Goal: Task Accomplishment & Management: Manage account settings

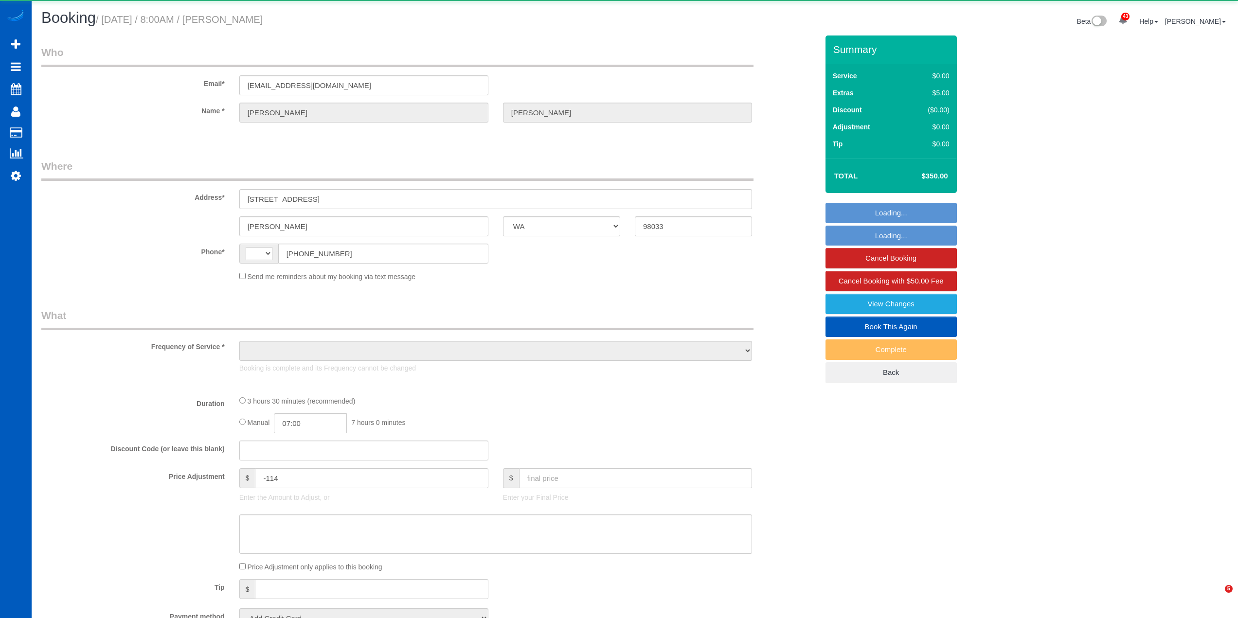
select select "WA"
select select "string:[GEOGRAPHIC_DATA]"
select select "object:922"
select select "string:fspay-34226f89-d512-4abe-8c2d-34e8c5202e7e"
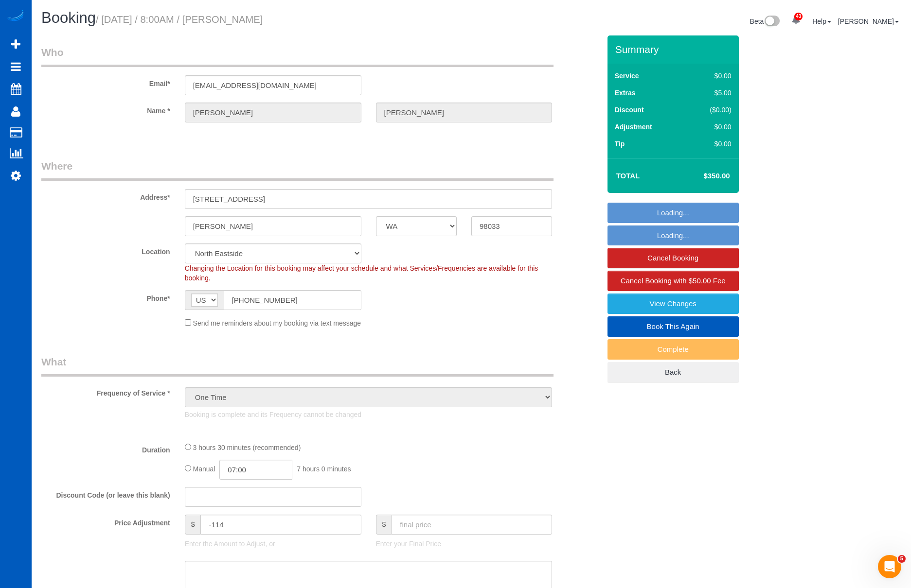
select select "object:936"
select select "199"
select select "3001"
select select "5"
select select "4"
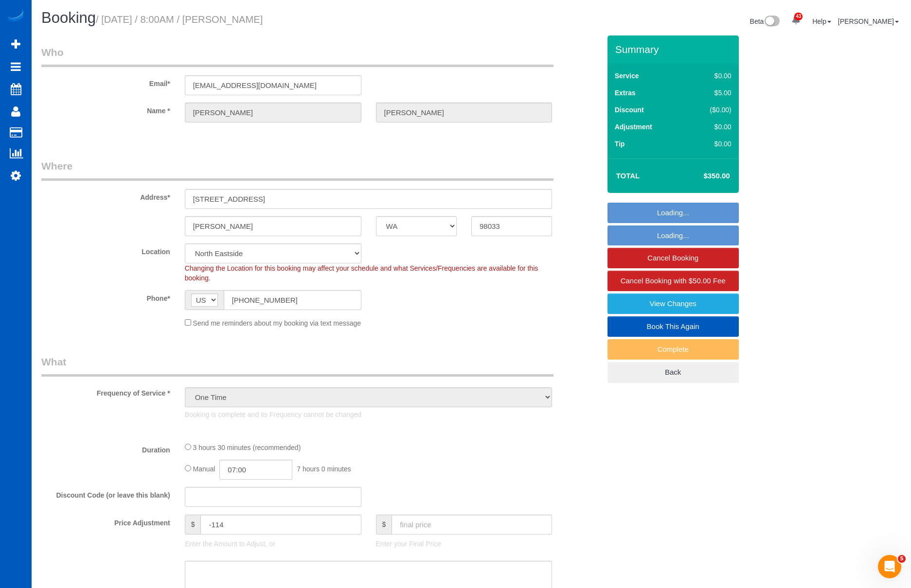
select select "spot1"
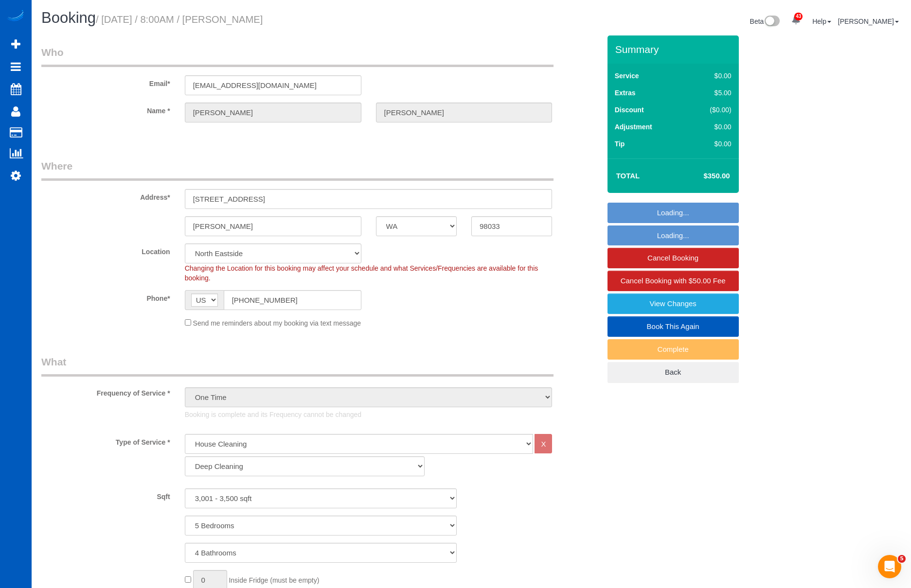
select select "3001"
select select "5"
select select "4"
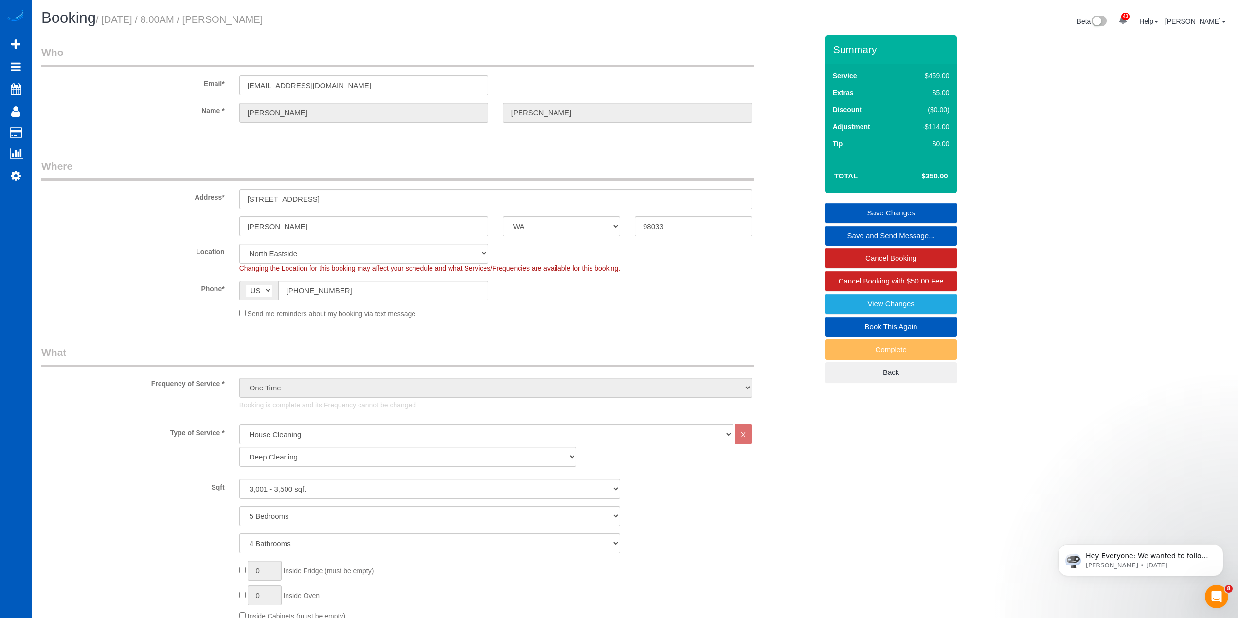
drag, startPoint x: 107, startPoint y: 21, endPoint x: 348, endPoint y: 22, distance: 241.2
click at [348, 22] on h1 "Booking / [DATE] / 8:00AM / [PERSON_NAME]" at bounding box center [334, 18] width 586 height 17
copy small "[DATE] / 8:00AM / [PERSON_NAME]"
click at [291, 200] on input "[STREET_ADDRESS]" at bounding box center [495, 199] width 513 height 20
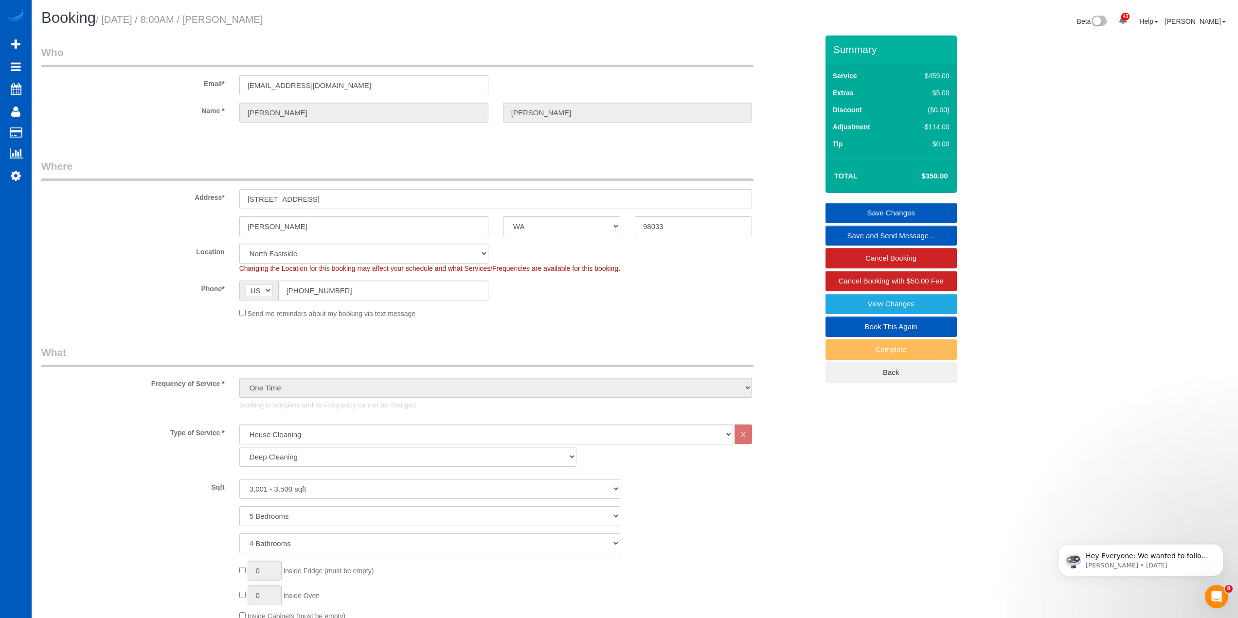
click at [291, 200] on input "[STREET_ADDRESS]" at bounding box center [495, 199] width 513 height 20
paste input "[DATE] / 8:00AM / [PERSON_NAME]"
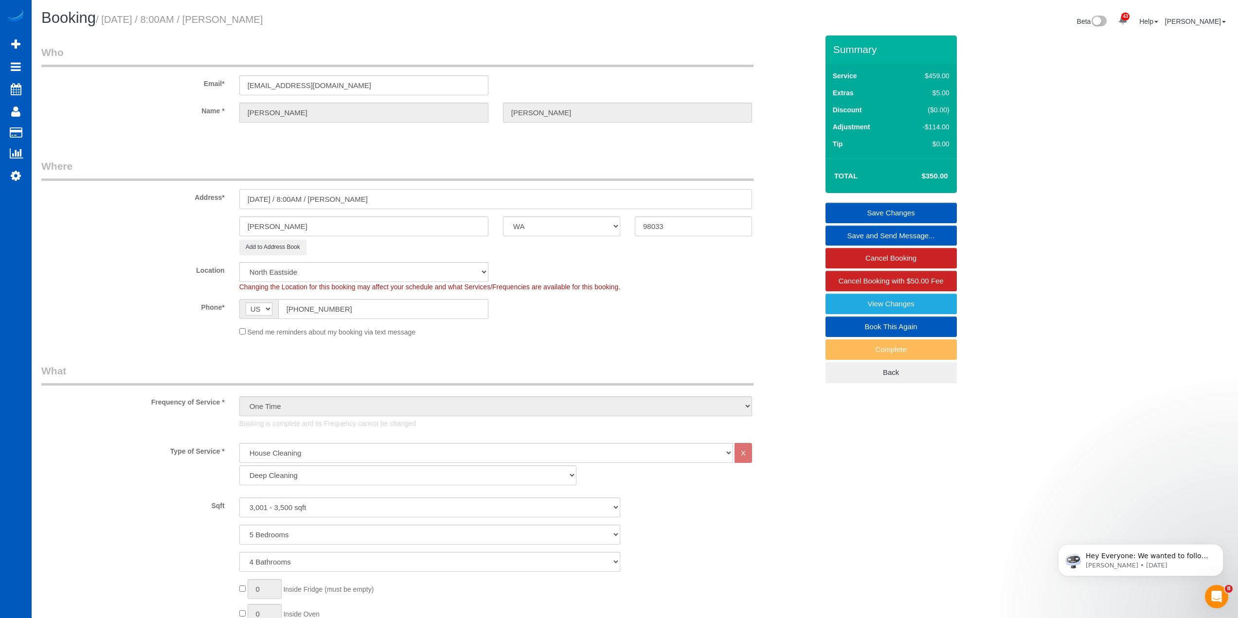
click at [338, 198] on input "[DATE] / 8:00AM / [PERSON_NAME]" at bounding box center [495, 199] width 513 height 20
type input "[STREET_ADDRESS]"
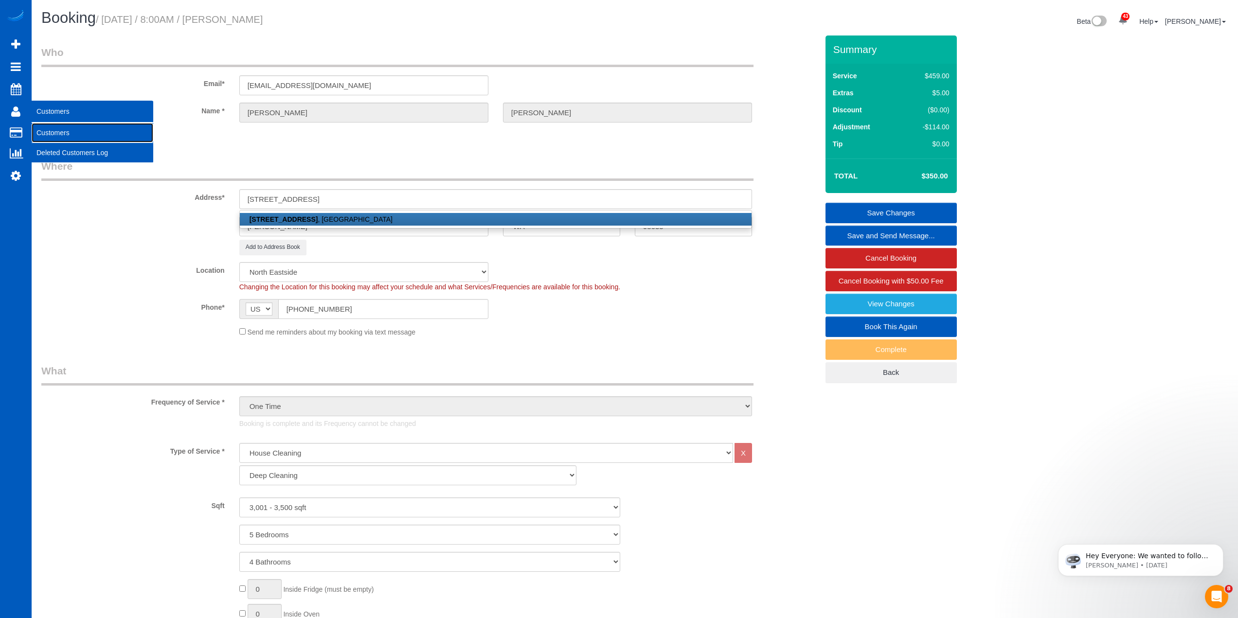
drag, startPoint x: 45, startPoint y: 128, endPoint x: 55, endPoint y: 125, distance: 10.5
click at [45, 128] on link "Customers" at bounding box center [93, 132] width 122 height 19
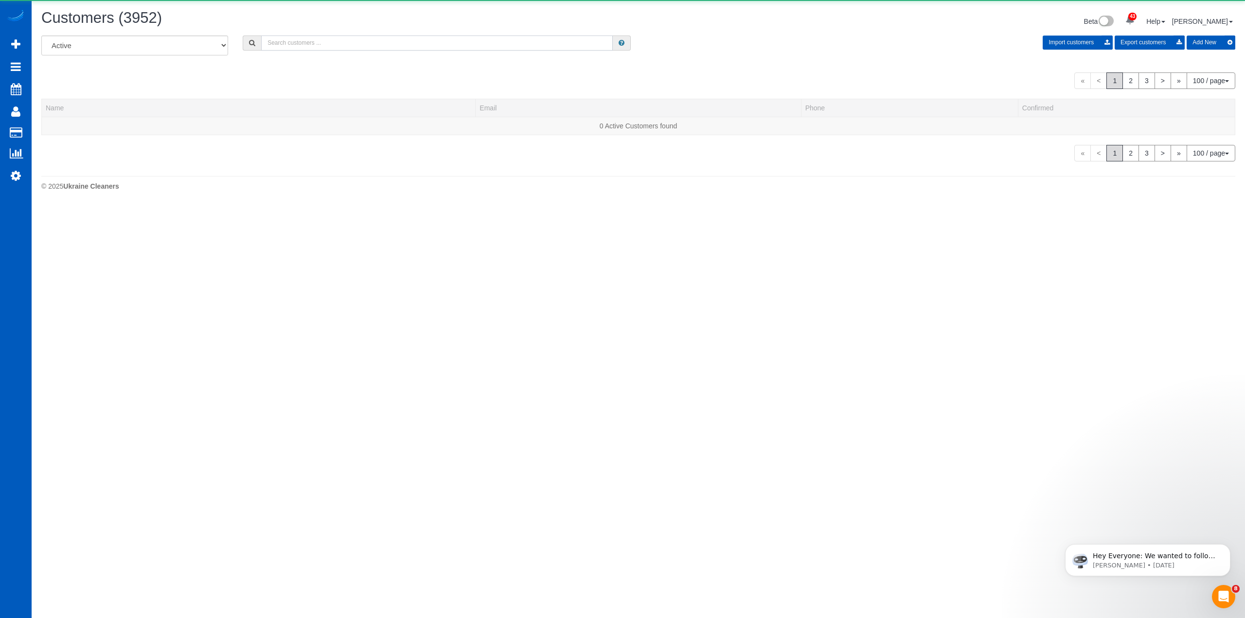
click at [350, 40] on input "text" at bounding box center [437, 43] width 352 height 15
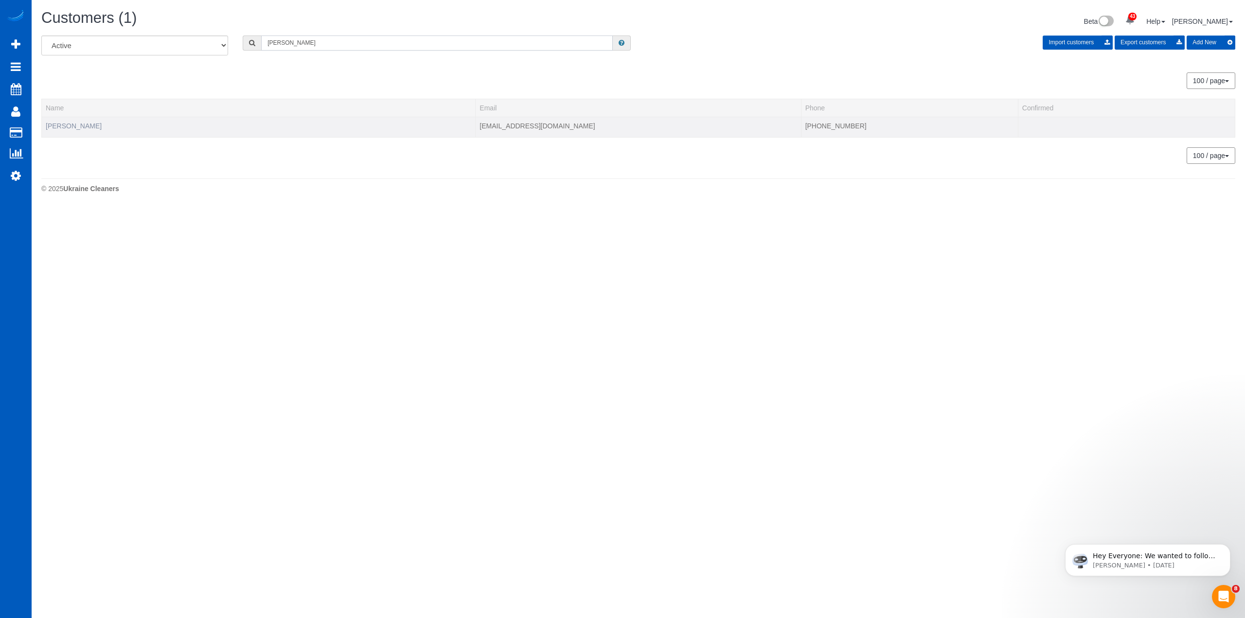
type input "[PERSON_NAME]"
click at [85, 122] on link "[PERSON_NAME]" at bounding box center [74, 126] width 56 height 8
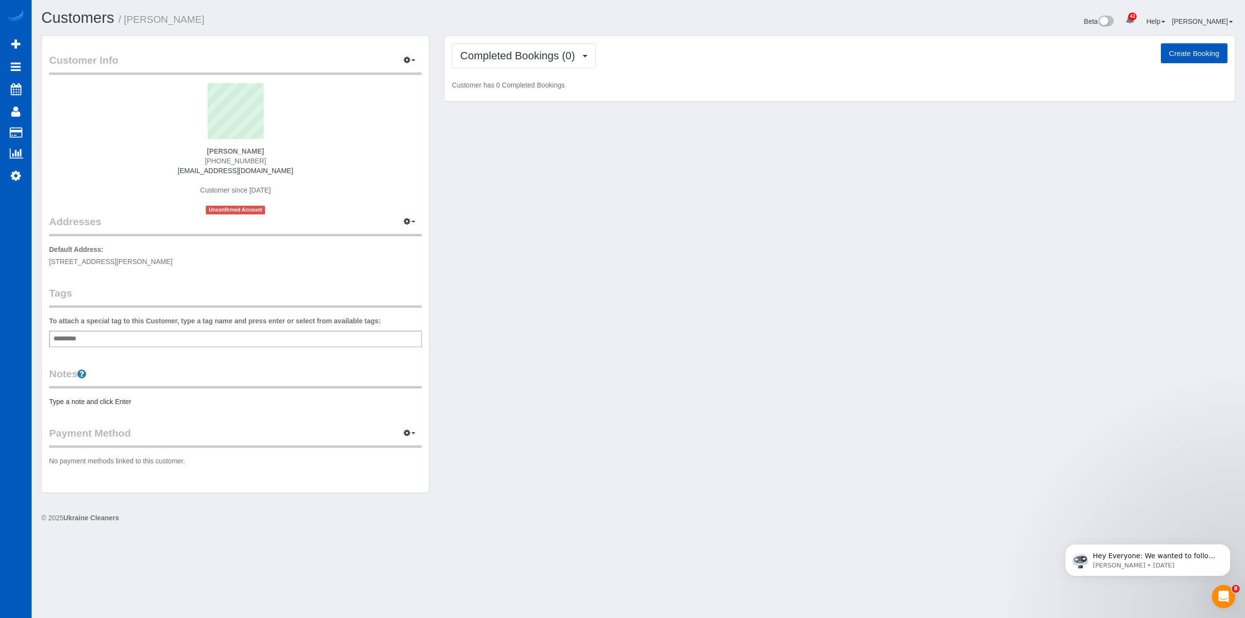
click at [1200, 55] on button "Create Booking" at bounding box center [1194, 53] width 67 height 20
select select "CO"
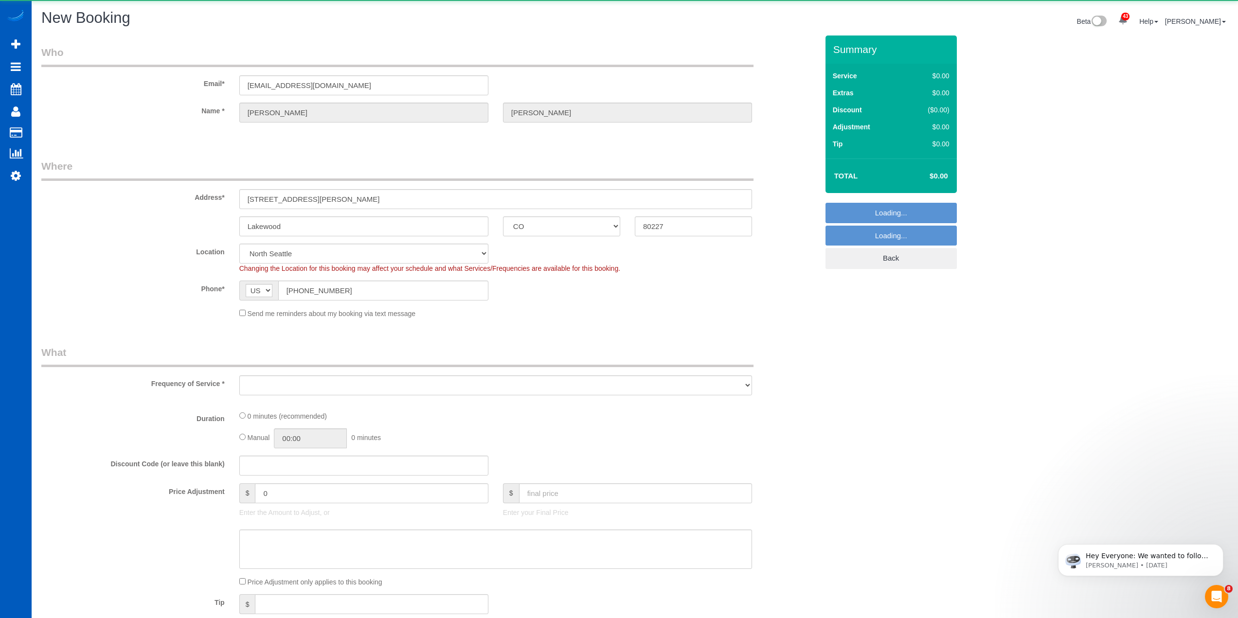
select select "object:2271"
select select "199"
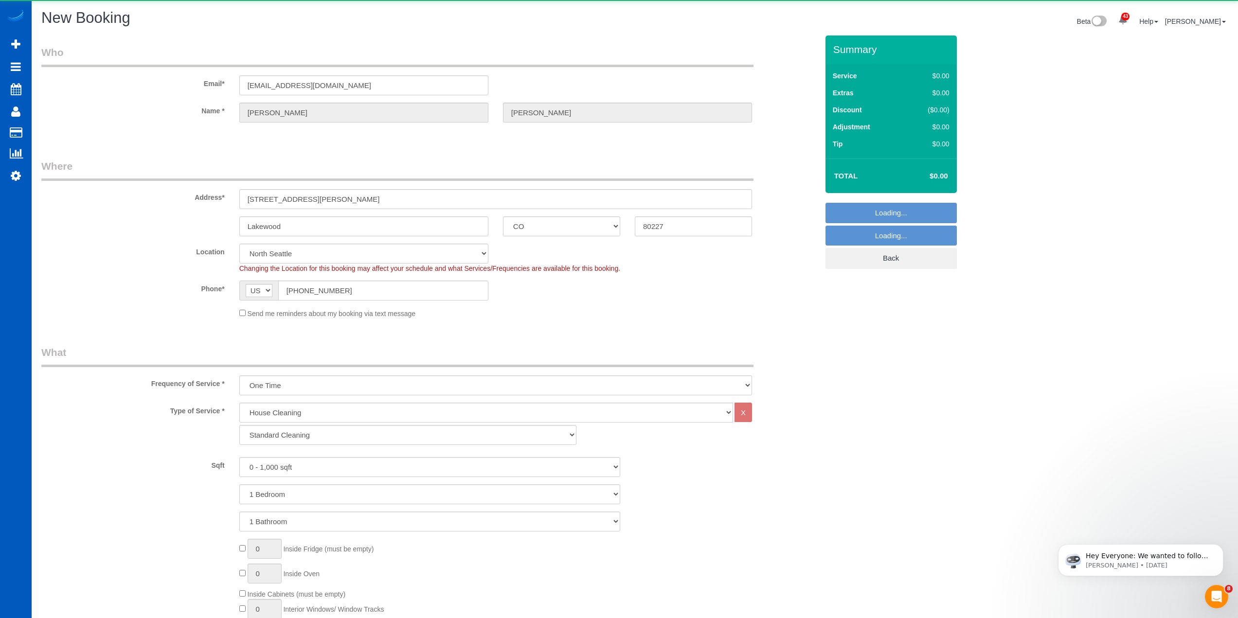
select select "object:2276"
select select "266"
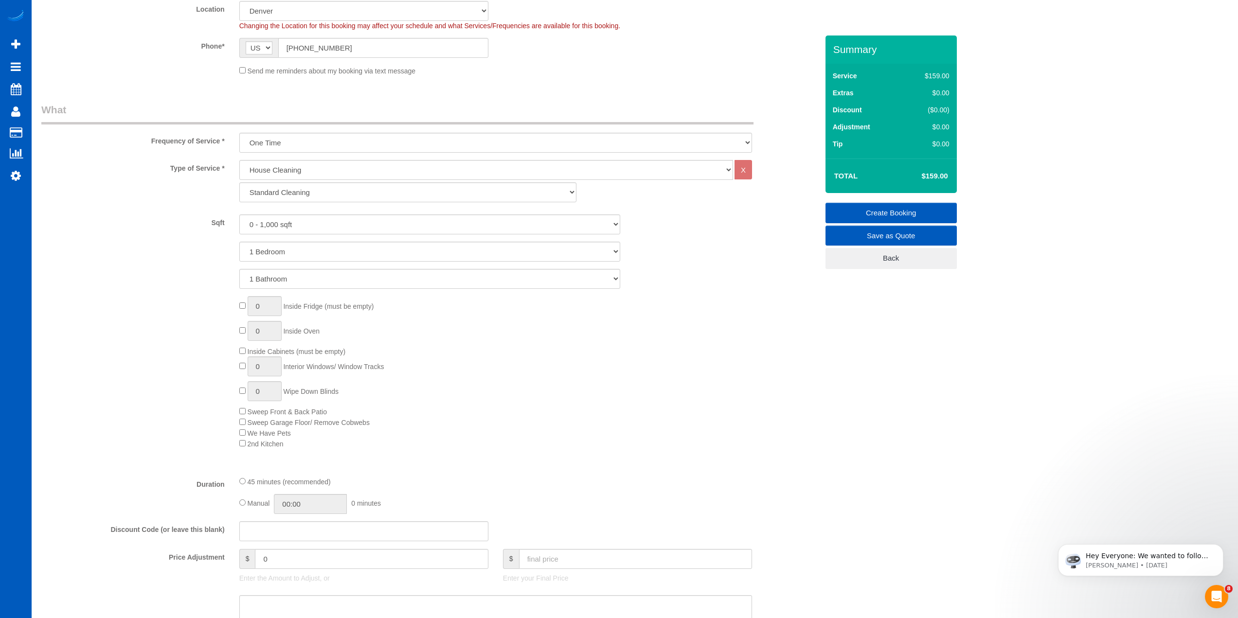
scroll to position [243, 0]
drag, startPoint x: 317, startPoint y: 143, endPoint x: 317, endPoint y: 152, distance: 9.3
click at [317, 143] on select "One Time Weekly - 15.00% Every 2 Weeks - 10.00% Every 4 Weeks - 5.00% Every 2 M…" at bounding box center [495, 142] width 513 height 20
select select "object:2367"
click at [239, 132] on select "One Time Weekly - 15.00% Every 2 Weeks - 10.00% Every 4 Weeks - 5.00% Every 2 M…" at bounding box center [495, 142] width 513 height 20
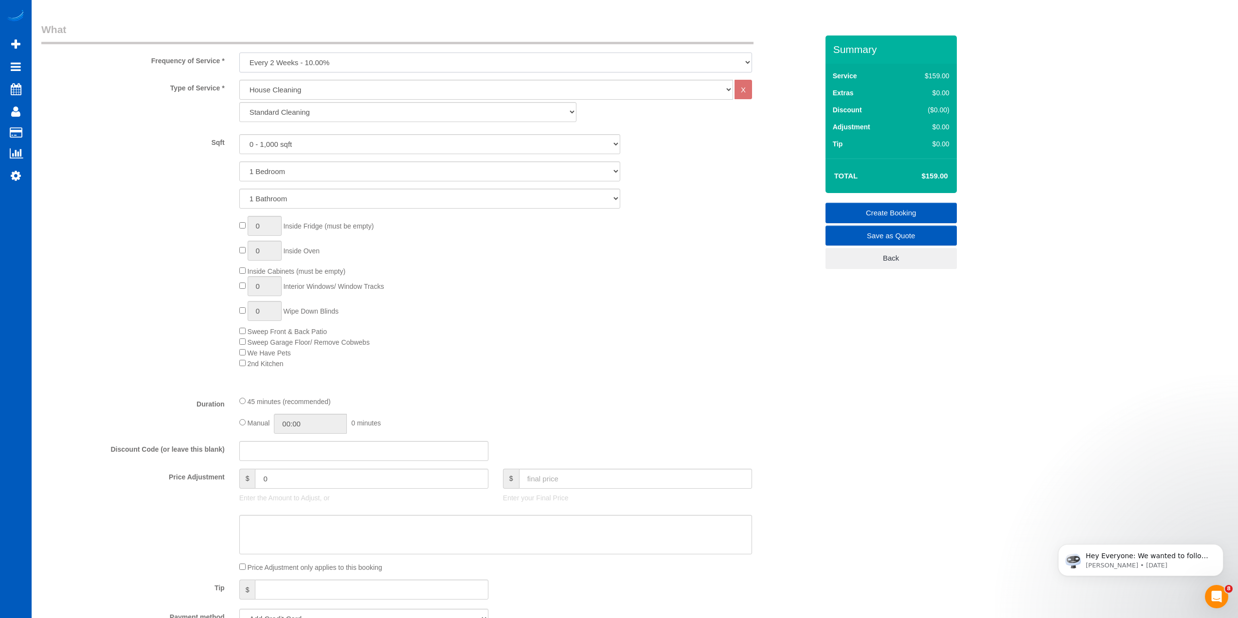
scroll to position [340, 0]
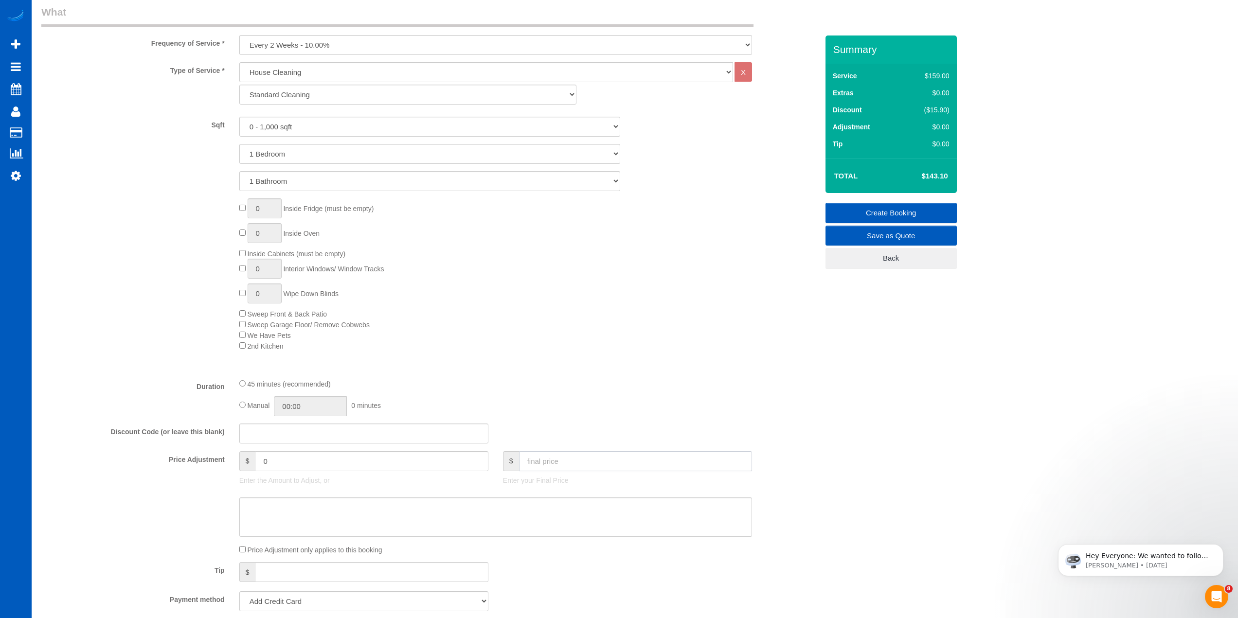
click at [588, 460] on input "text" at bounding box center [635, 461] width 233 height 20
type input "120"
click at [624, 346] on div "0 Inside Fridge (must be empty) 0 Inside Oven Inside Cabinets (must be empty) 0…" at bounding box center [528, 274] width 593 height 153
type input "-23.1"
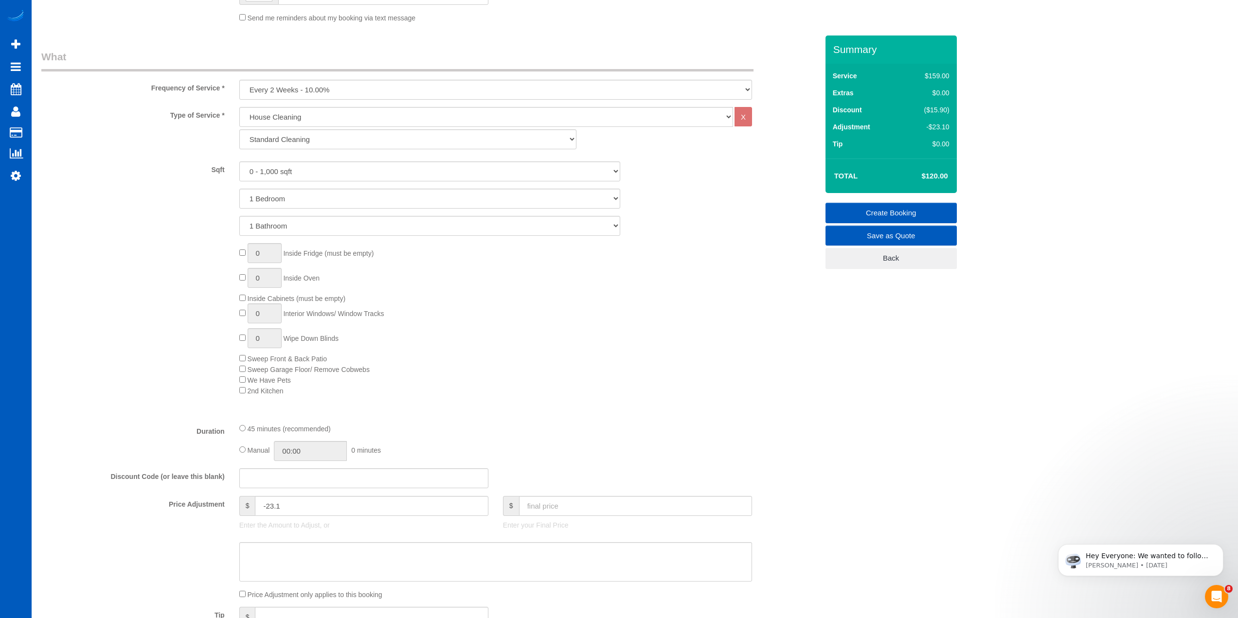
scroll to position [292, 0]
click at [614, 376] on div "0 Inside Fridge (must be empty) 0 Inside Oven Inside Cabinets (must be empty) 0…" at bounding box center [528, 323] width 593 height 153
click at [613, 371] on div "0 Inside Fridge (must be empty) 0 Inside Oven Inside Cabinets (must be empty) 0…" at bounding box center [528, 323] width 593 height 153
click at [614, 360] on div "0 Inside Fridge (must be empty) 0 Inside Oven Inside Cabinets (must be empty) 0…" at bounding box center [528, 323] width 593 height 153
click at [613, 358] on div "0 Inside Fridge (must be empty) 0 Inside Oven Inside Cabinets (must be empty) 0…" at bounding box center [528, 323] width 593 height 153
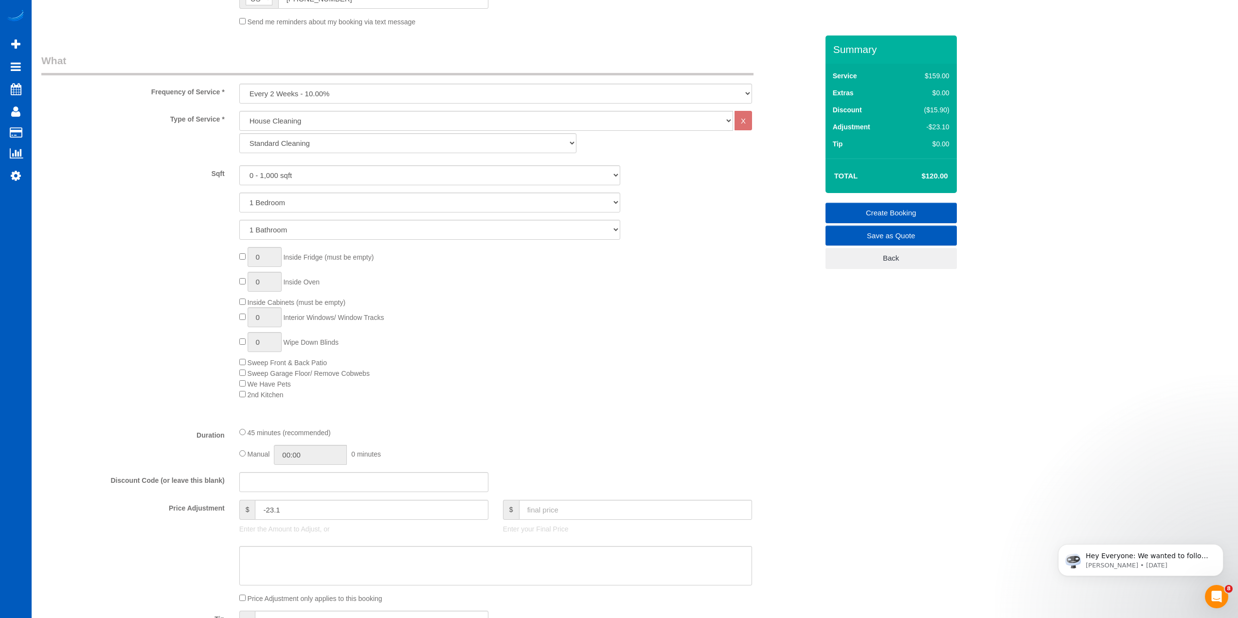
click at [613, 358] on div "0 Inside Fridge (must be empty) 0 Inside Oven Inside Cabinets (must be empty) 0…" at bounding box center [528, 323] width 593 height 153
click at [613, 359] on div "0 Inside Fridge (must be empty) 0 Inside Oven Inside Cabinets (must be empty) 0…" at bounding box center [528, 323] width 593 height 153
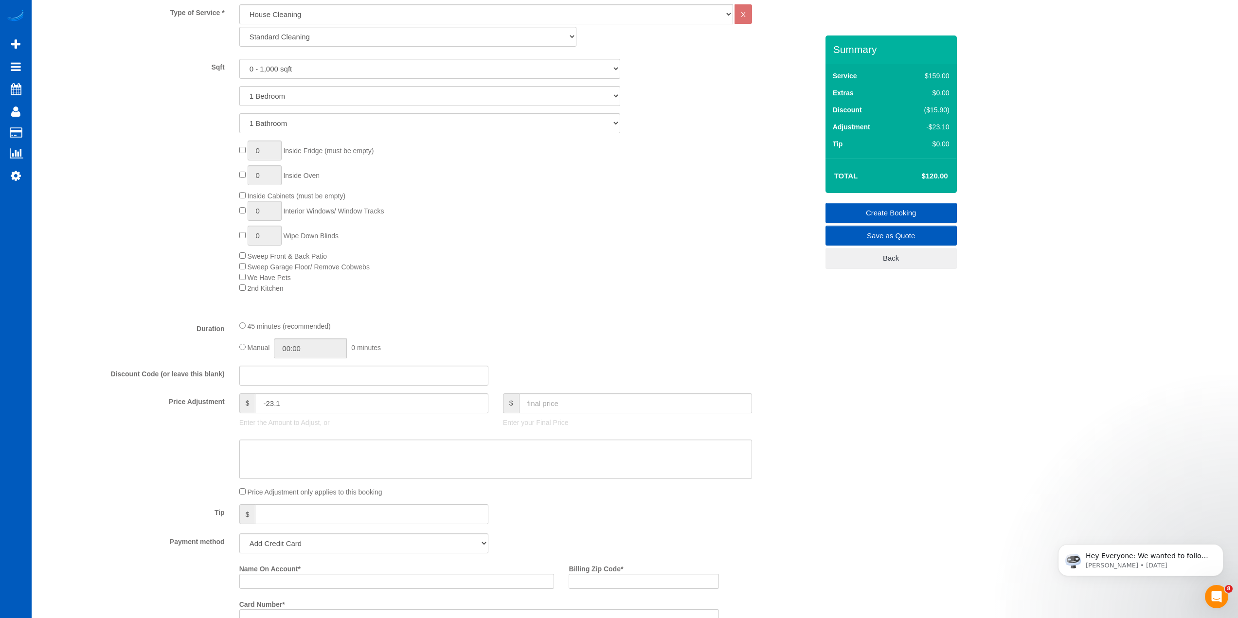
scroll to position [438, 0]
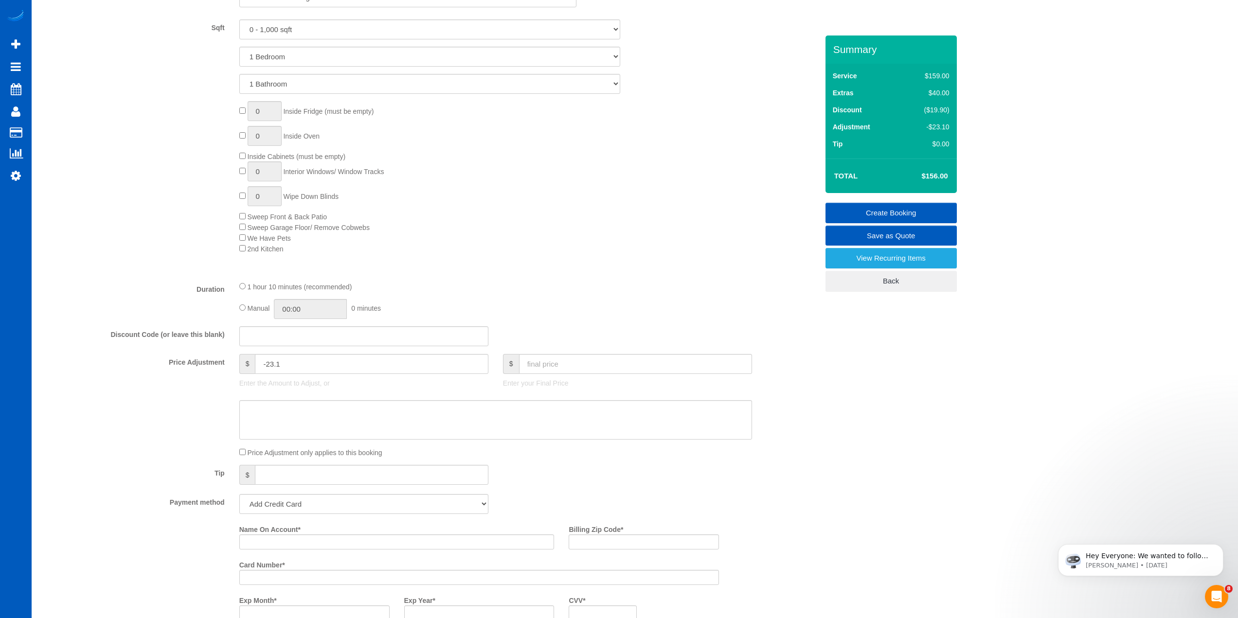
click at [614, 259] on div "Type of Service * House Cleaning X Standard Cleaning Deep Cleaning Move In/ Out…" at bounding box center [429, 119] width 777 height 308
click at [584, 368] on input "text" at bounding box center [635, 364] width 233 height 20
type input "120"
drag, startPoint x: 583, startPoint y: 324, endPoint x: 531, endPoint y: 344, distance: 55.7
click at [579, 325] on fieldset "What Frequency of Service * One Time Weekly - 15.00% Every 2 Weeks - 10.00% Eve…" at bounding box center [429, 292] width 777 height 768
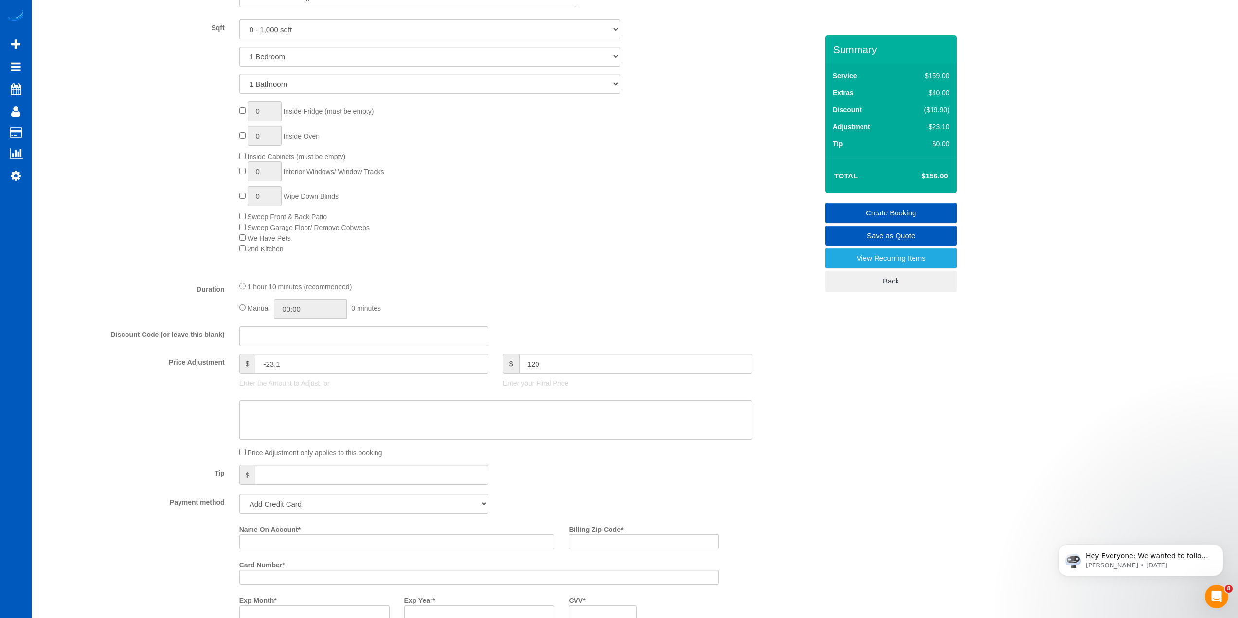
type input "-59.1"
click at [495, 245] on div "0 Inside Fridge (must be empty) 0 Inside Oven Inside Cabinets (must be empty) 0…" at bounding box center [528, 177] width 593 height 153
drag, startPoint x: 307, startPoint y: 367, endPoint x: 223, endPoint y: 368, distance: 84.2
click at [223, 368] on div "Price Adjustment $ -59.1 Enter the Amount to Adjust, or $ Enter your Final Price" at bounding box center [429, 373] width 791 height 39
click at [556, 369] on input "text" at bounding box center [635, 364] width 233 height 20
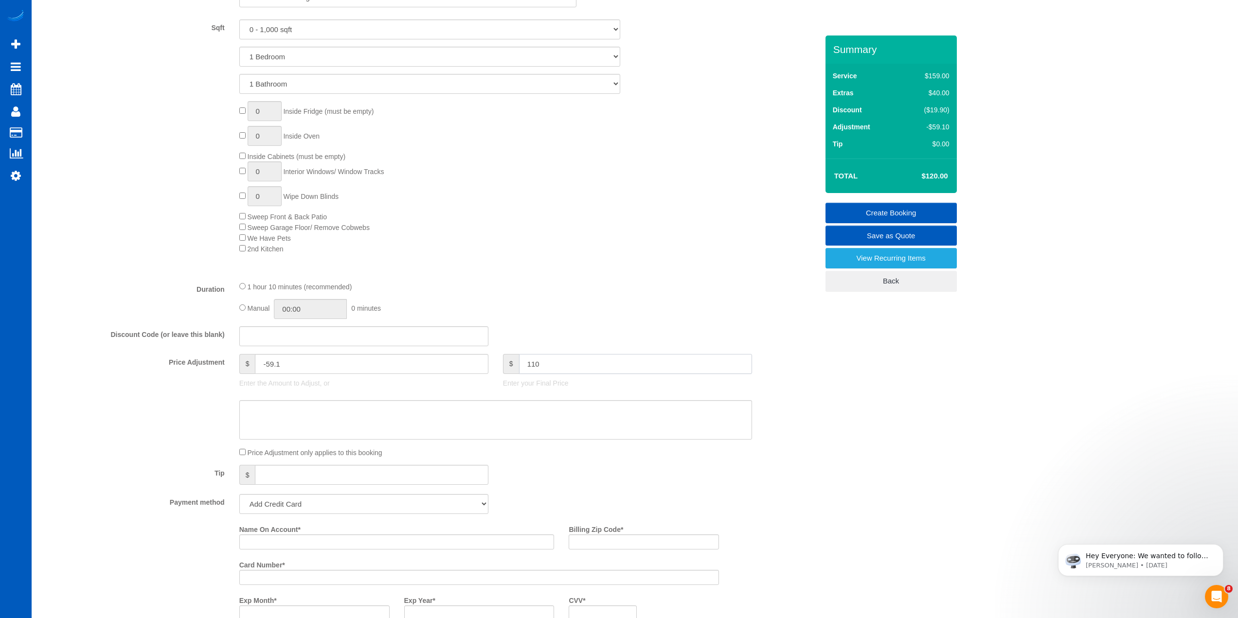
type input "110"
click at [673, 206] on div "0 Inside Fridge (must be empty) 0 Inside Oven Inside Cabinets (must be empty) 0…" at bounding box center [528, 177] width 593 height 153
type input "-69.1"
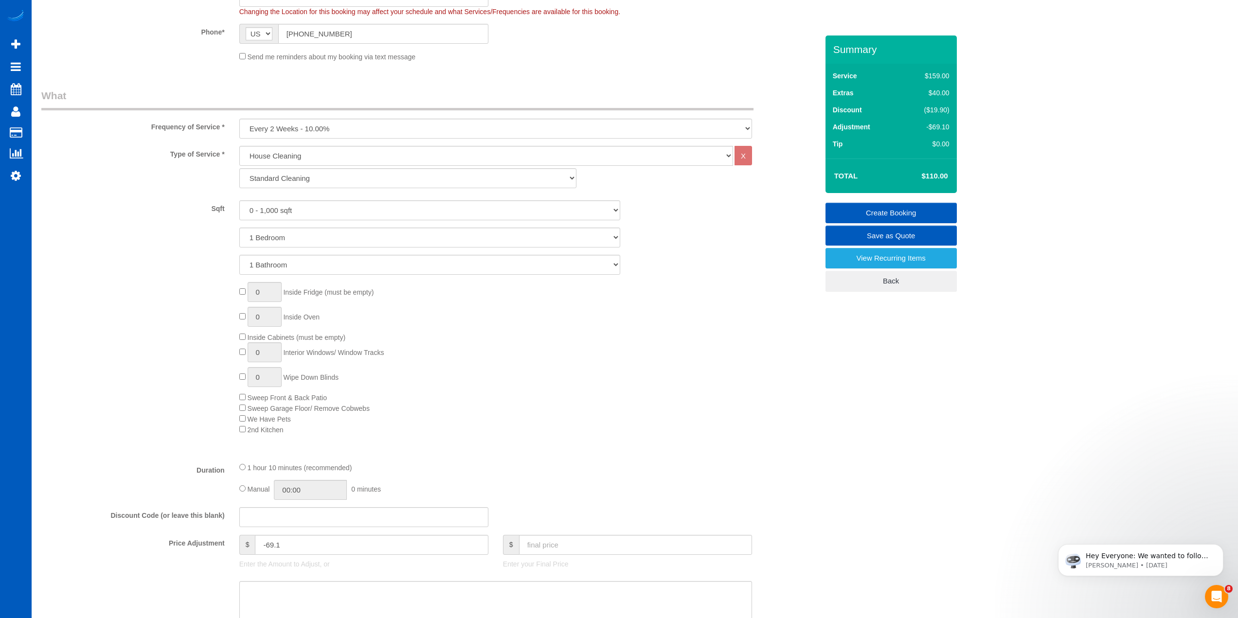
scroll to position [292, 0]
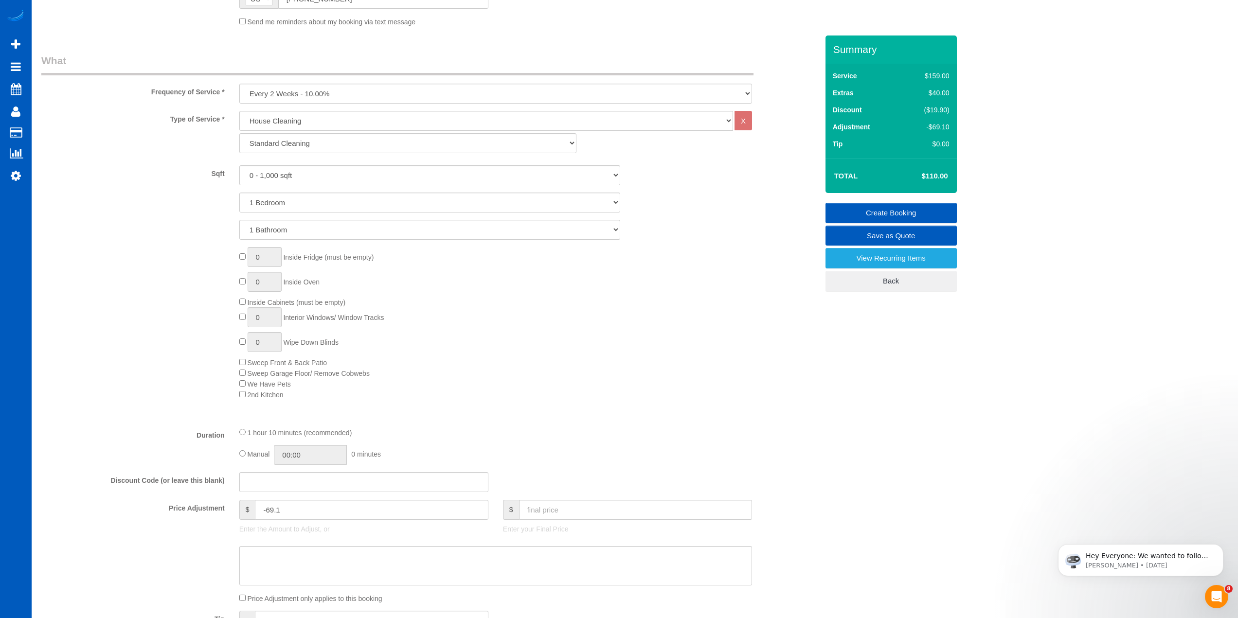
click at [673, 374] on div "0 Inside Fridge (must be empty) 0 Inside Oven Inside Cabinets (must be empty) 0…" at bounding box center [528, 323] width 593 height 153
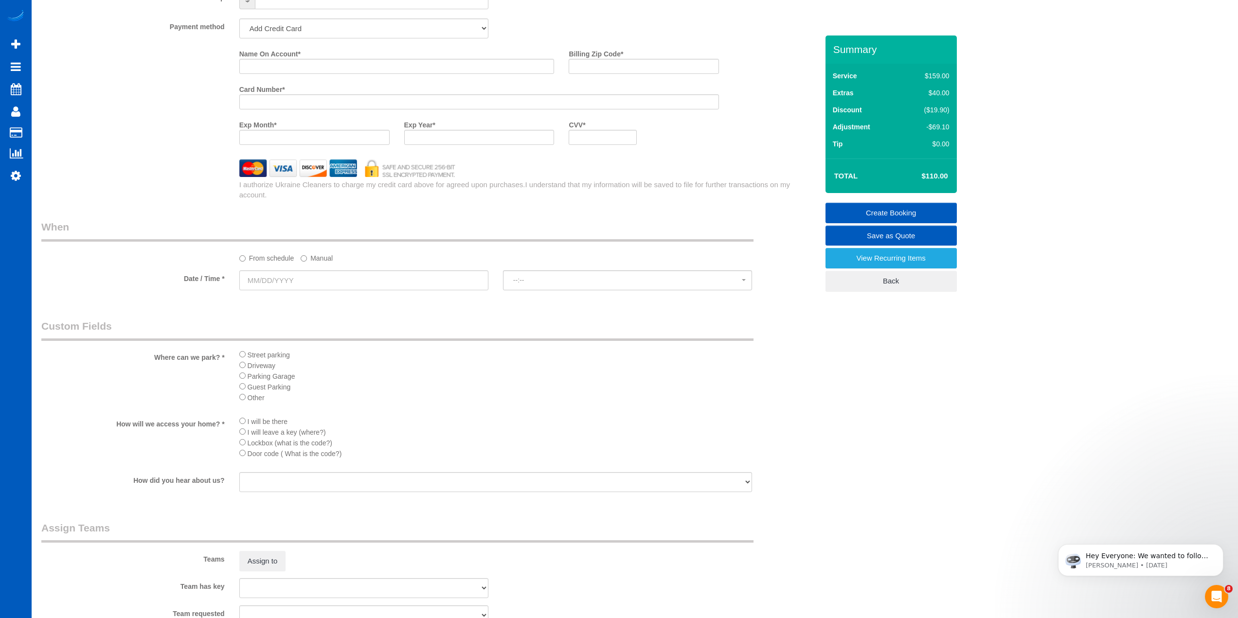
scroll to position [924, 0]
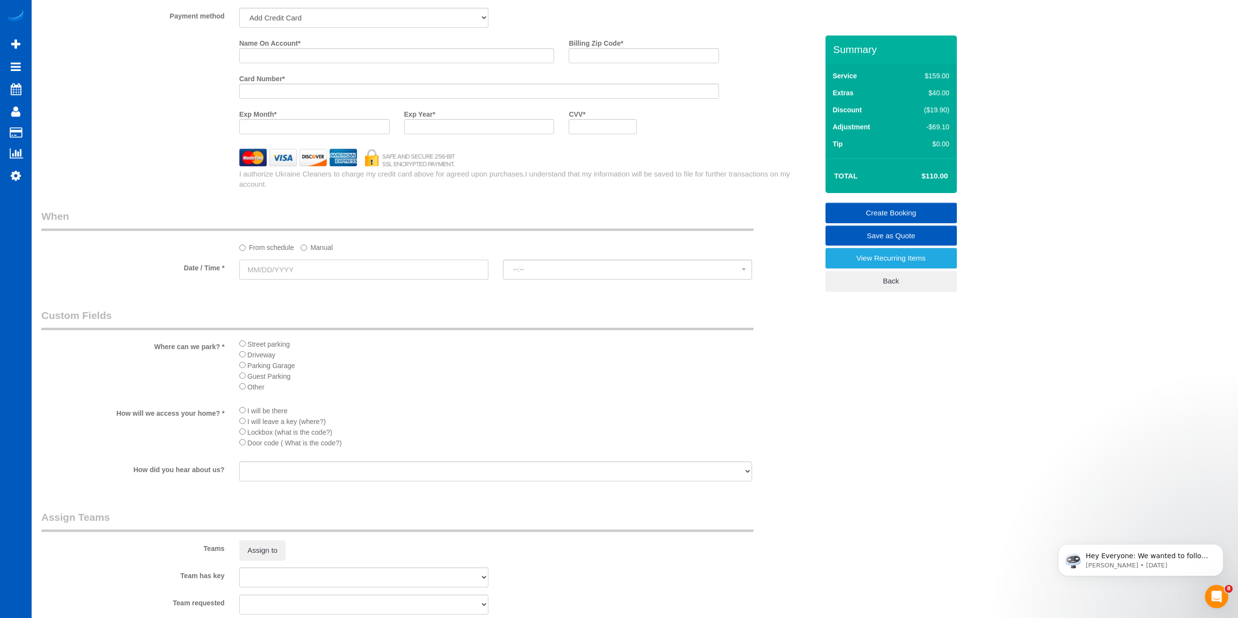
click at [294, 272] on input "text" at bounding box center [363, 270] width 249 height 20
click at [315, 244] on label "Manual" at bounding box center [317, 245] width 32 height 13
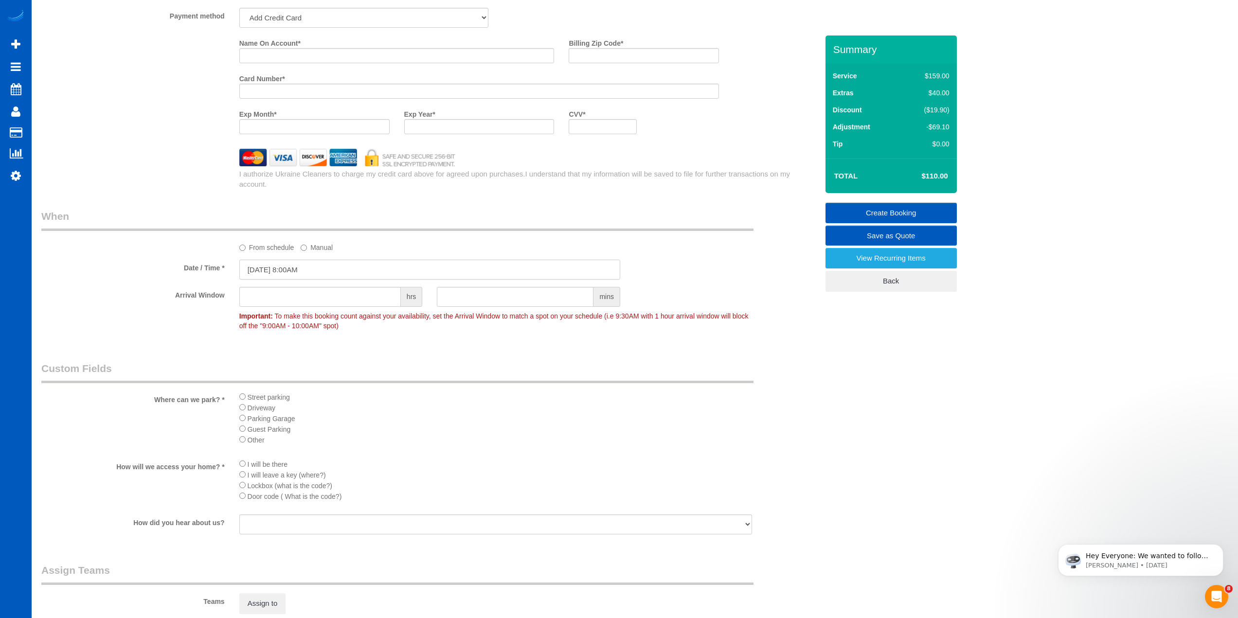
click at [311, 267] on input "10/09/2025 8:00AM" at bounding box center [429, 270] width 381 height 20
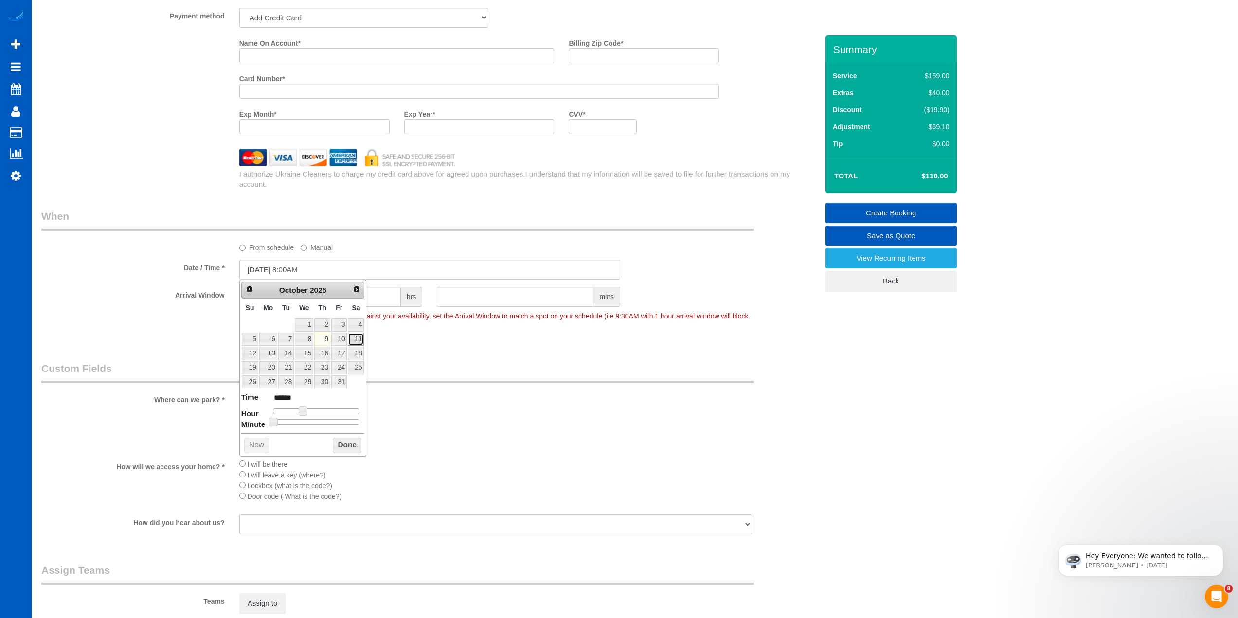
click at [355, 342] on link "11" at bounding box center [356, 339] width 16 height 13
type input "10/11/2025 9:00AM"
type input "******"
type input "10/11/2025 10:00AM"
type input "*******"
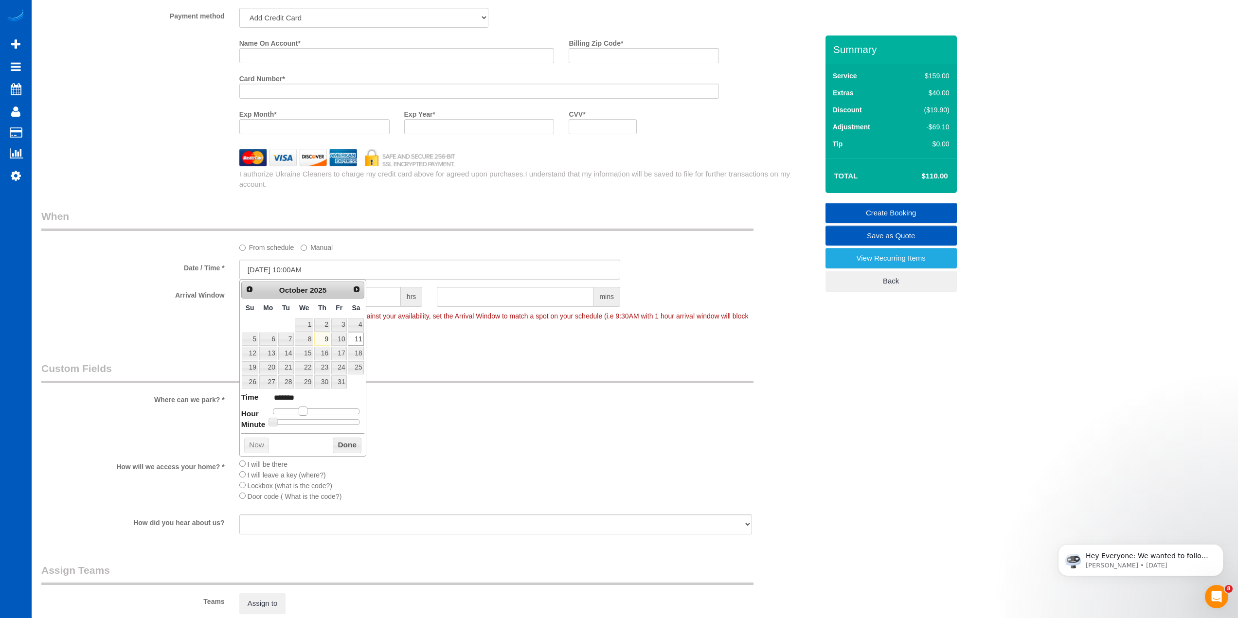
type input "10/11/2025 11:00AM"
type input "*******"
type input "10/11/2025 12:00PM"
type input "*******"
type input "10/11/2025 1:00PM"
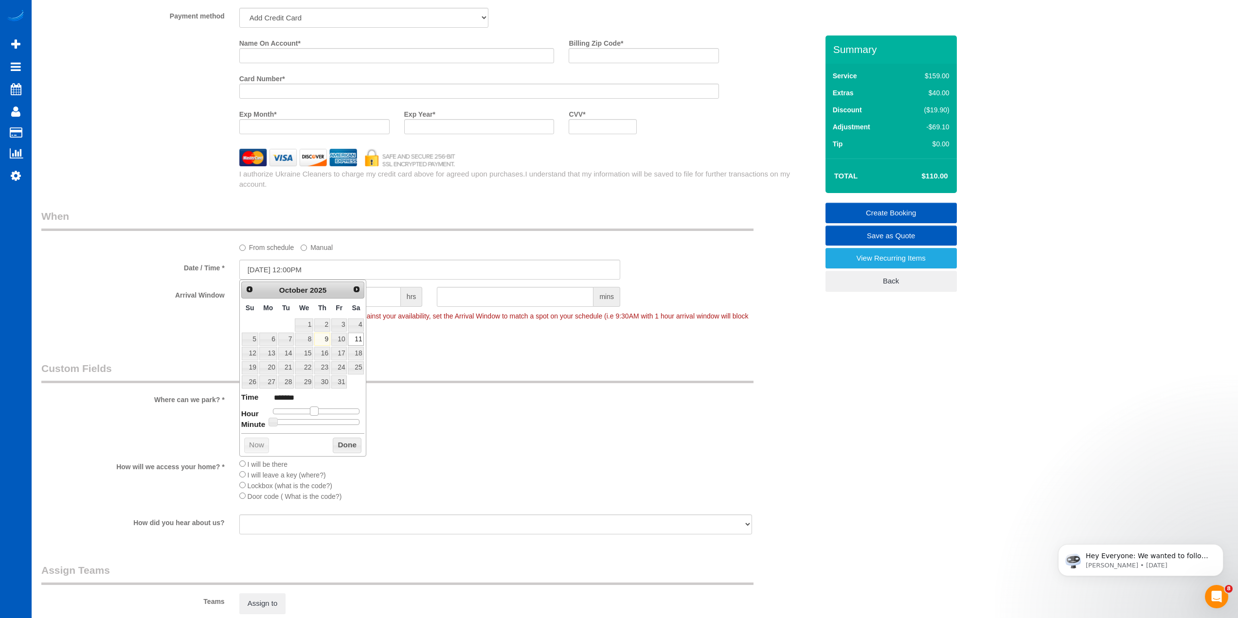
type input "******"
type input "10/11/2025 12:00PM"
type input "*******"
type input "10/11/2025 11:00AM"
type input "*******"
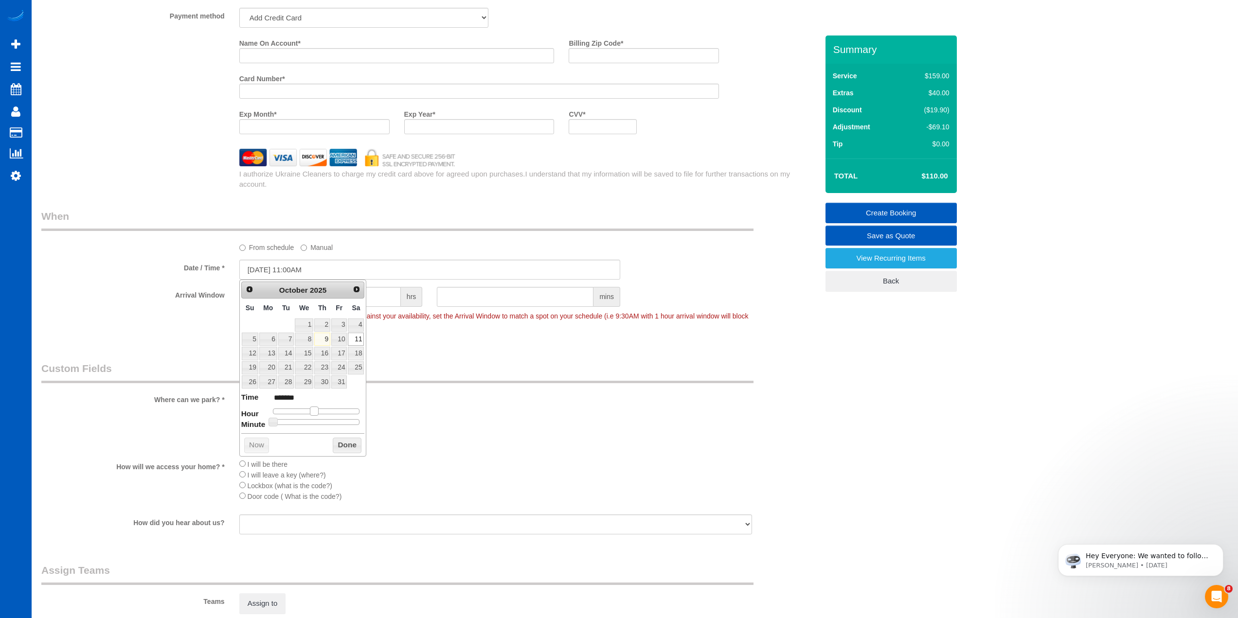
type input "10/11/2025 12:00PM"
type input "*******"
drag, startPoint x: 300, startPoint y: 410, endPoint x: 315, endPoint y: 412, distance: 15.8
click at [315, 412] on span at bounding box center [318, 411] width 9 height 9
click at [344, 440] on button "Done" at bounding box center [347, 446] width 29 height 16
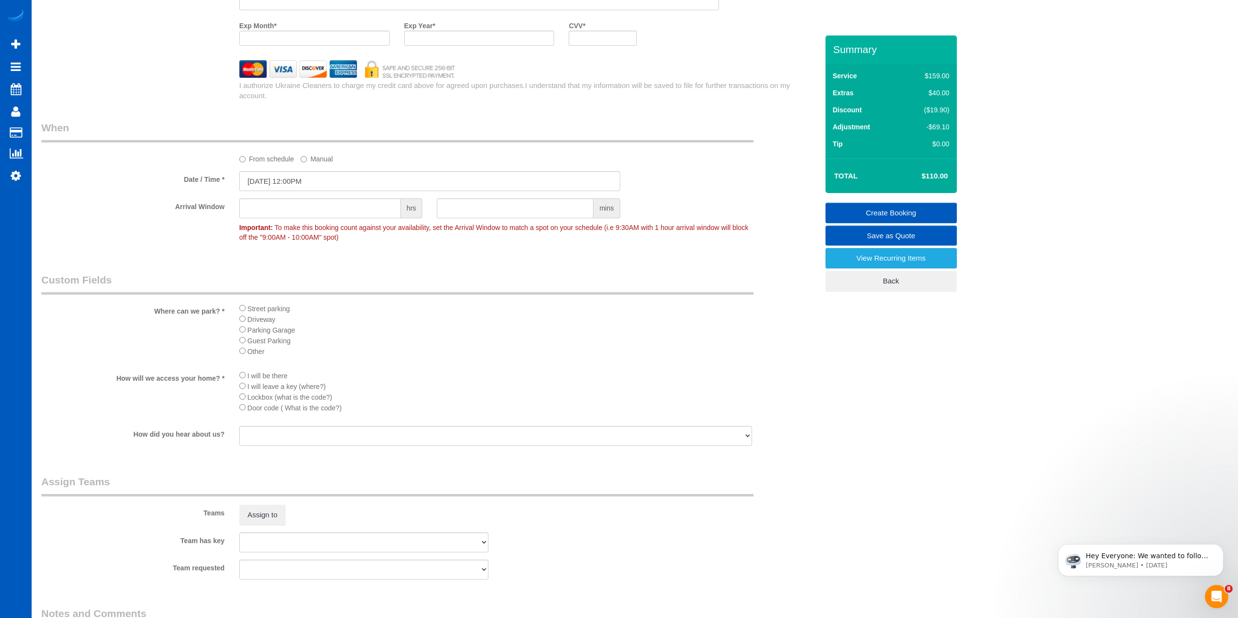
scroll to position [1021, 0]
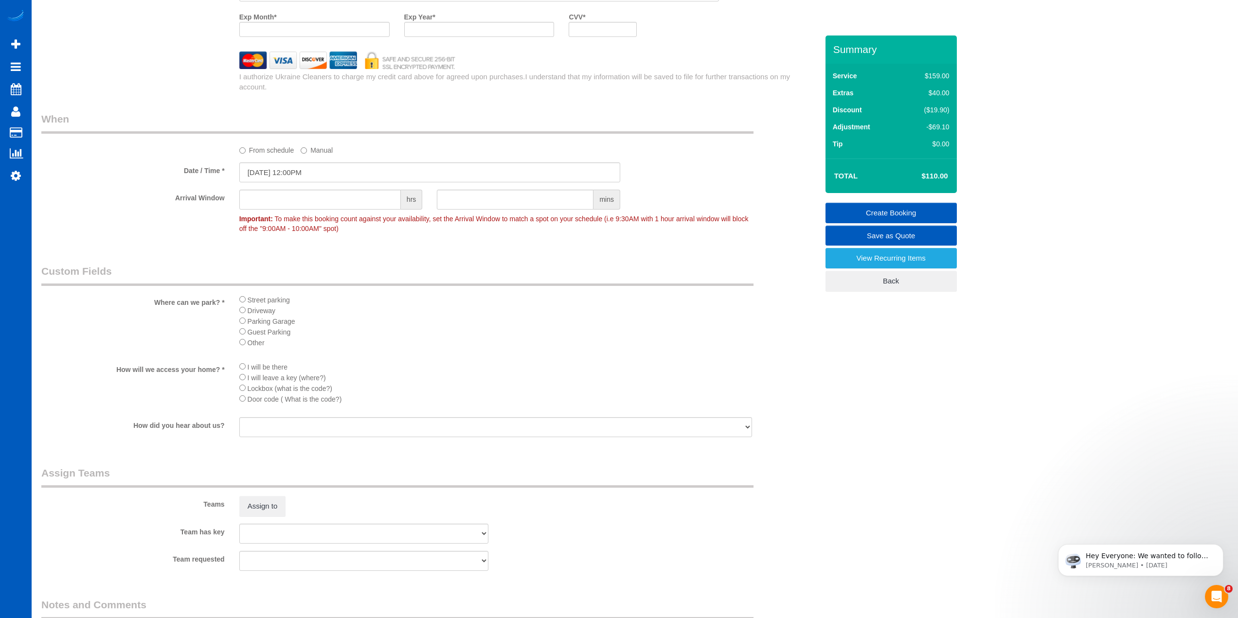
click at [176, 302] on label "Where can we park? *" at bounding box center [133, 300] width 198 height 13
click at [169, 371] on label "How will we access your home? *" at bounding box center [133, 367] width 198 height 13
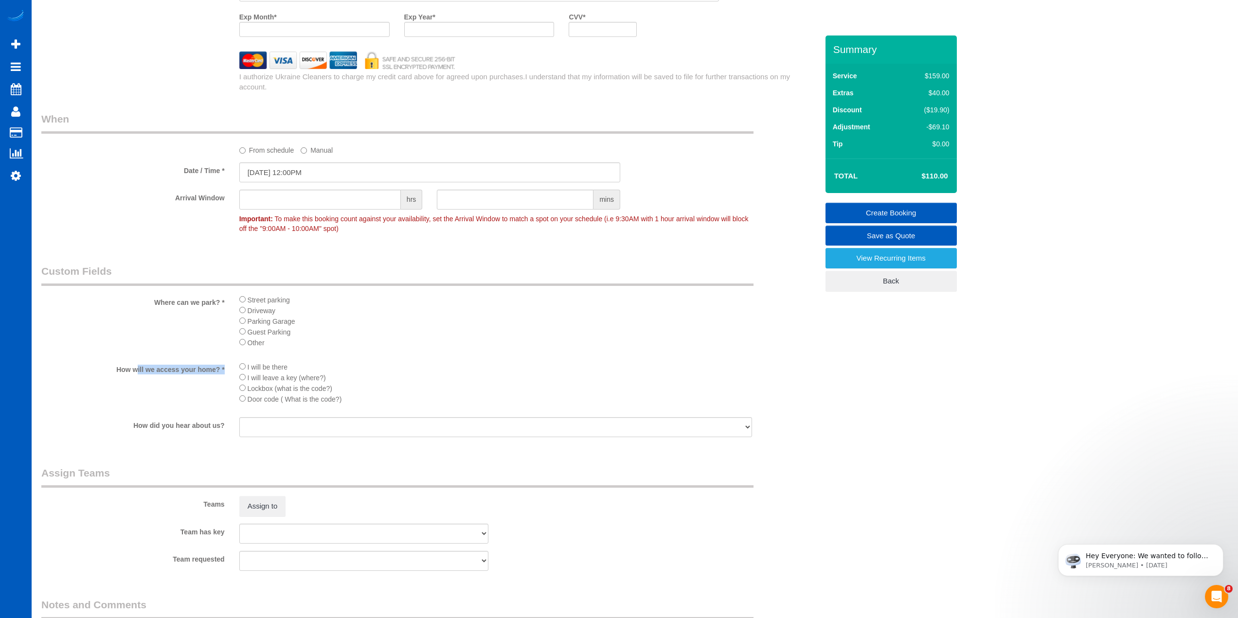
click at [169, 371] on label "How will we access your home? *" at bounding box center [133, 367] width 198 height 13
click at [179, 426] on label "How did you hear about us?" at bounding box center [133, 423] width 198 height 13
click at [173, 390] on div "How will we access your home? * I will be there I will leave a key (where?) Loc…" at bounding box center [429, 385] width 791 height 49
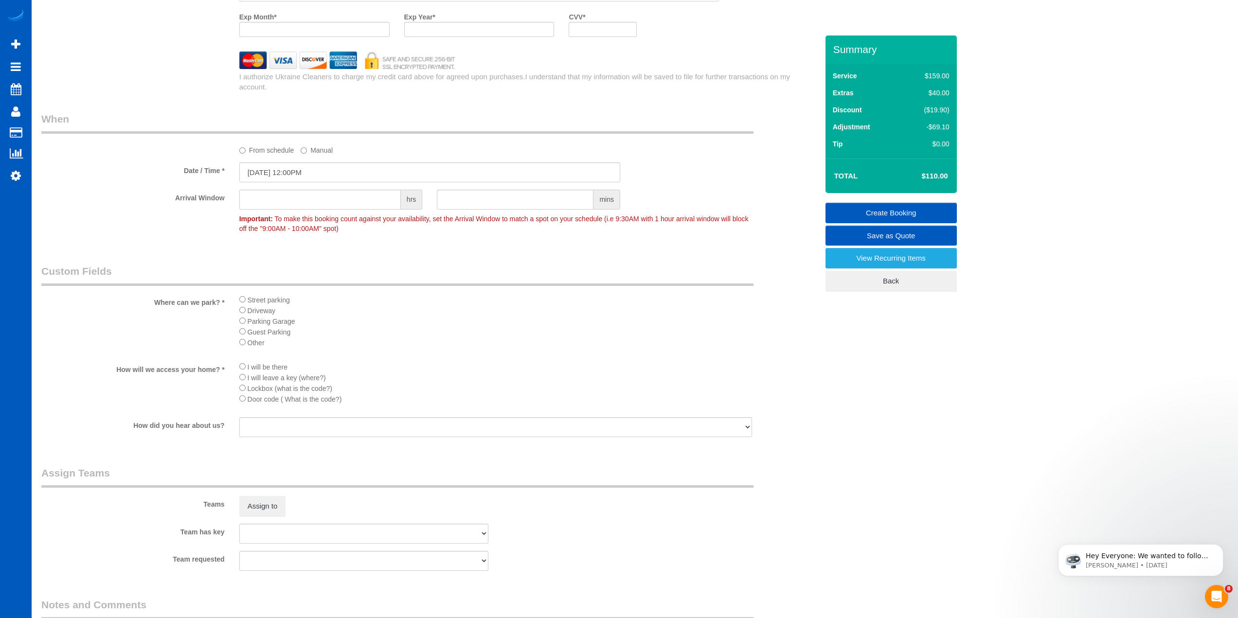
click at [179, 324] on div "Where can we park? * Street parking Driveway Parking Garage Guest Parking Other" at bounding box center [429, 309] width 791 height 90
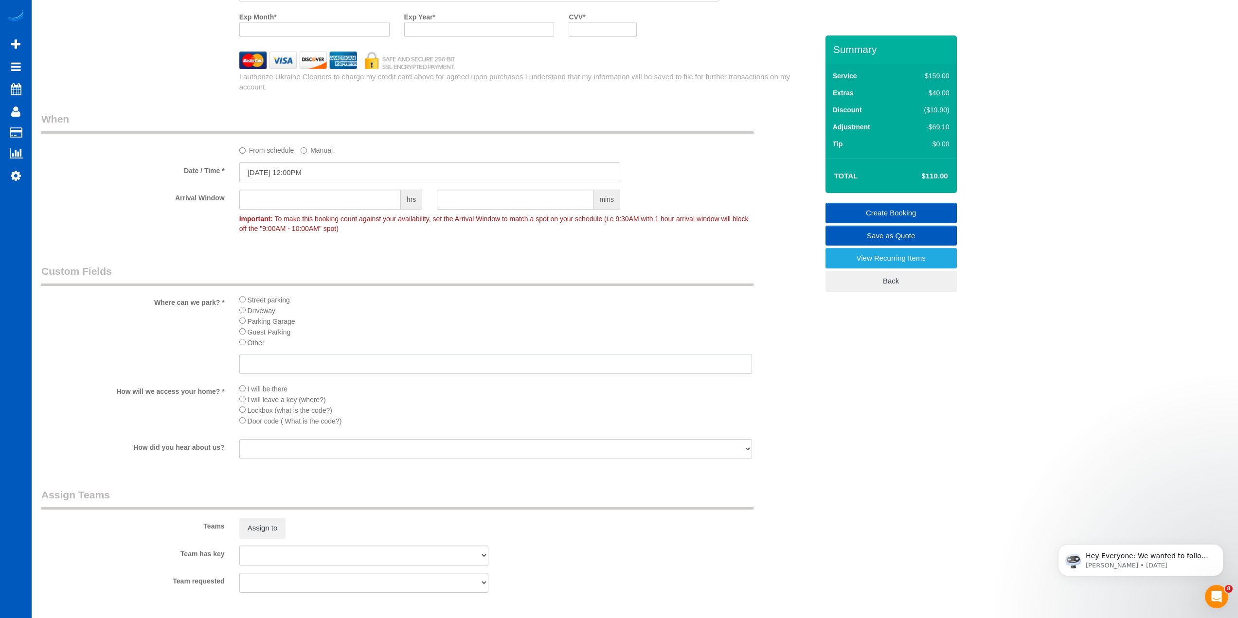
drag, startPoint x: 276, startPoint y: 365, endPoint x: 267, endPoint y: 361, distance: 10.7
click at [278, 364] on input "text" at bounding box center [495, 364] width 513 height 20
type input "anywhere"
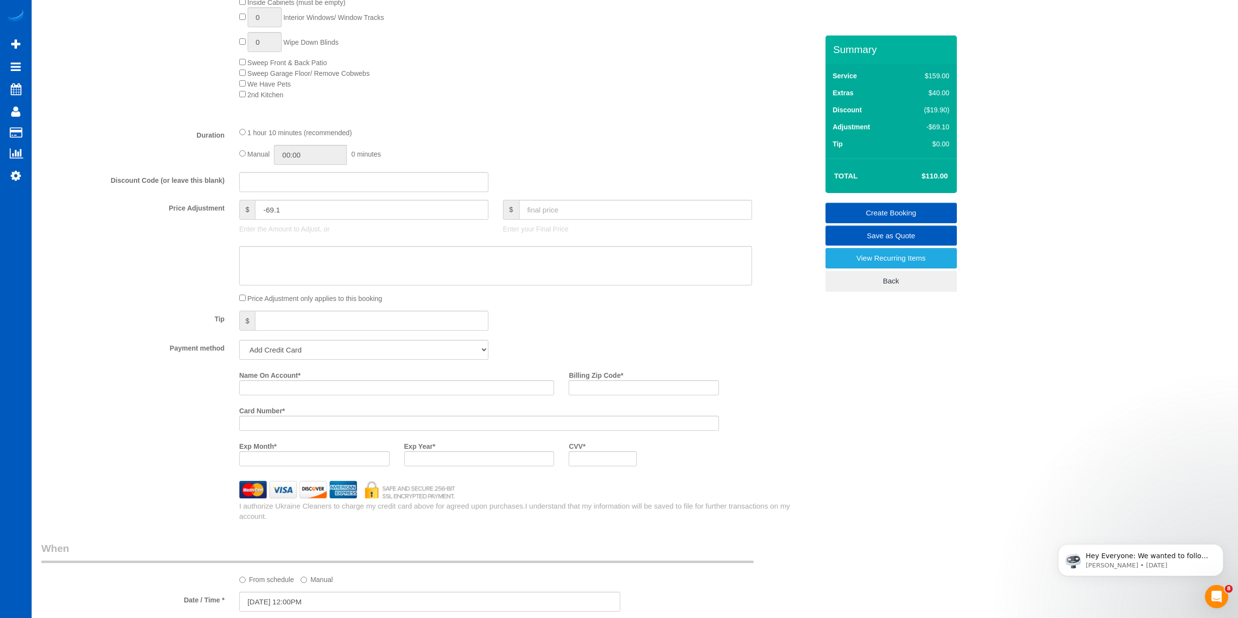
scroll to position [589, 0]
click at [338, 387] on input "Name On Account *" at bounding box center [396, 390] width 315 height 15
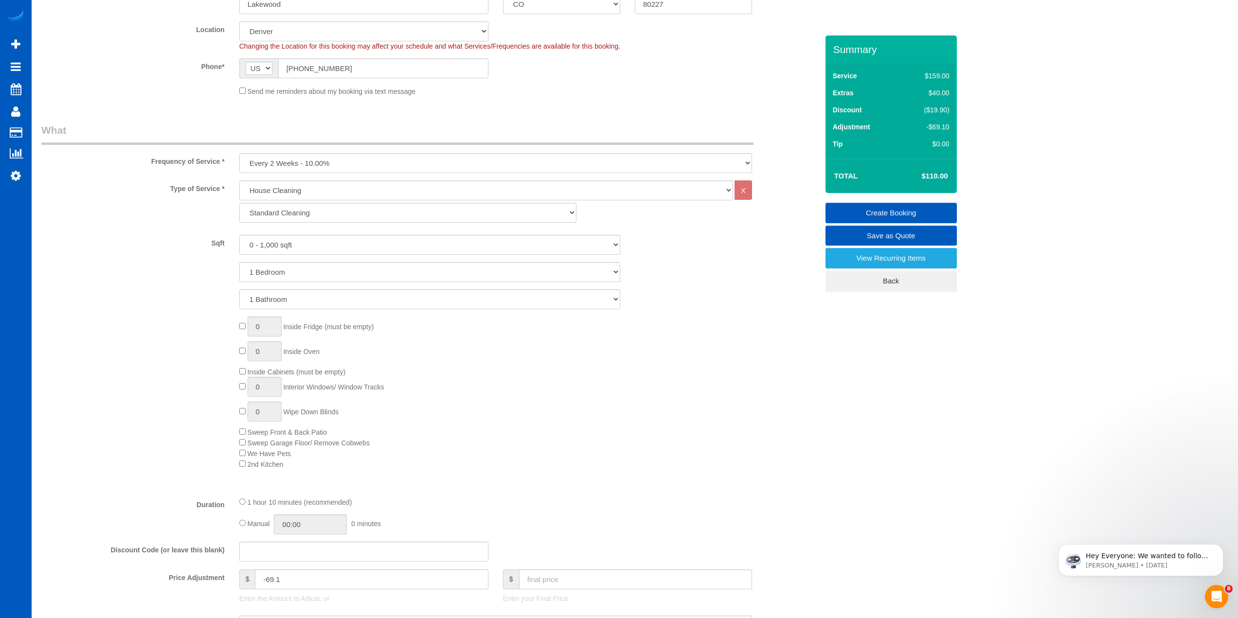
scroll to position [103, 0]
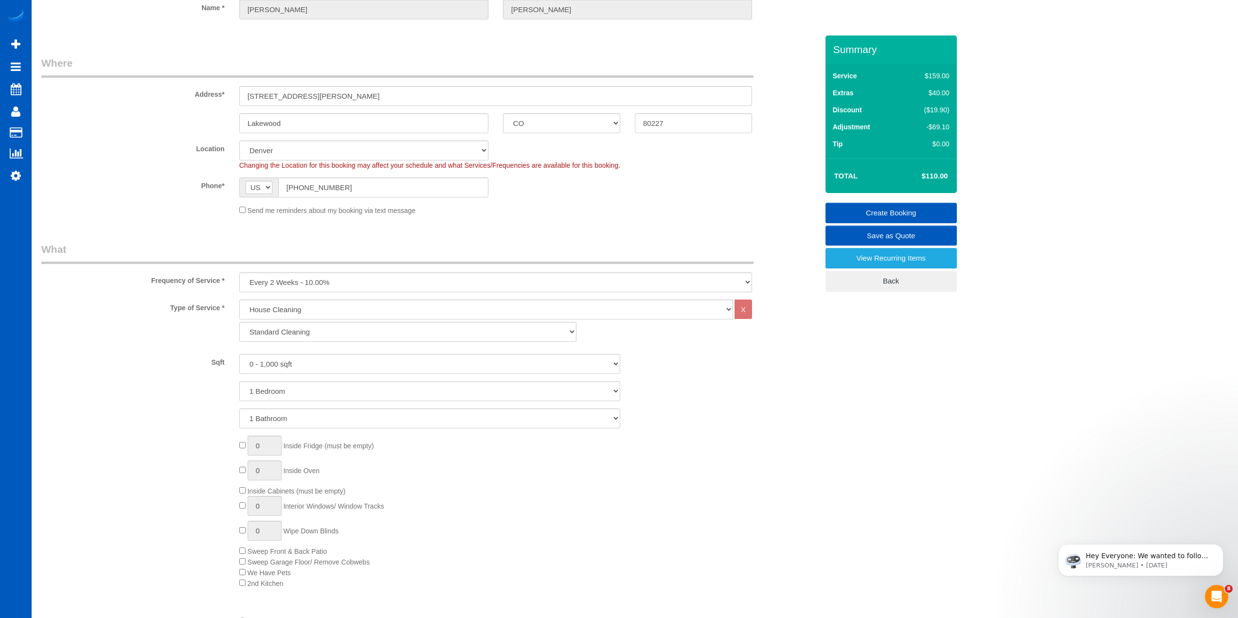
type input "Toni Riuz"
drag, startPoint x: 679, startPoint y: 118, endPoint x: 603, endPoint y: 117, distance: 75.9
click at [603, 117] on div "Lakewood AK AL AR AZ CA CO CT DC DE FL GA HI IA ID IL IN KS KY LA MA MD ME MI M…" at bounding box center [429, 123] width 791 height 20
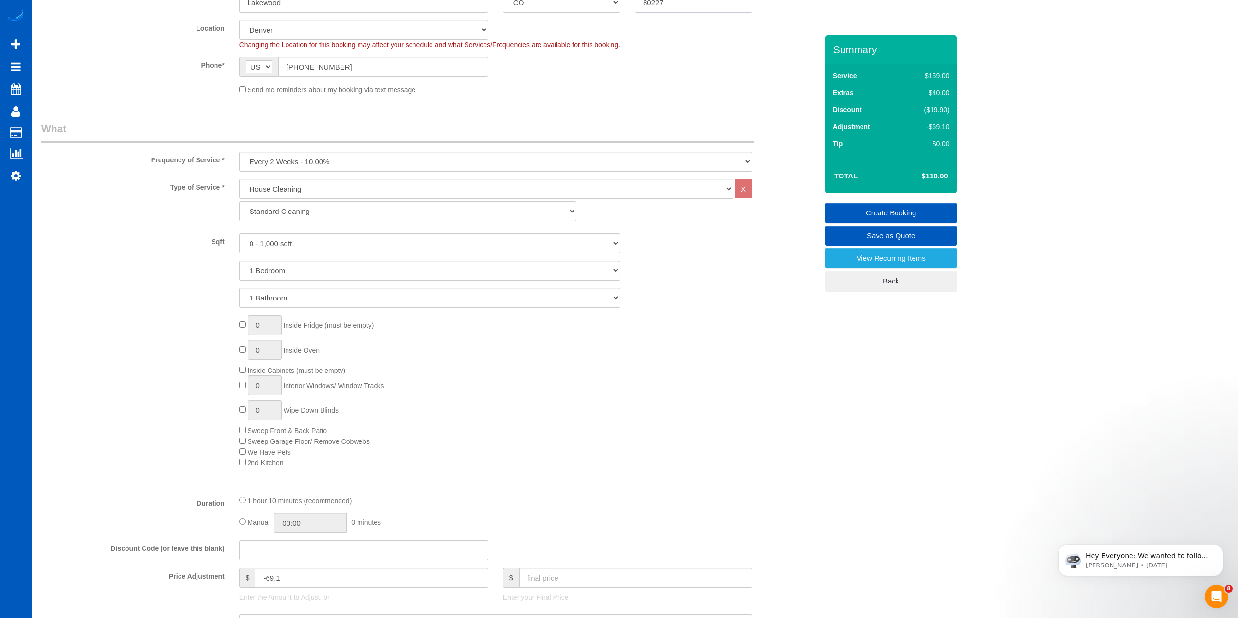
scroll to position [541, 0]
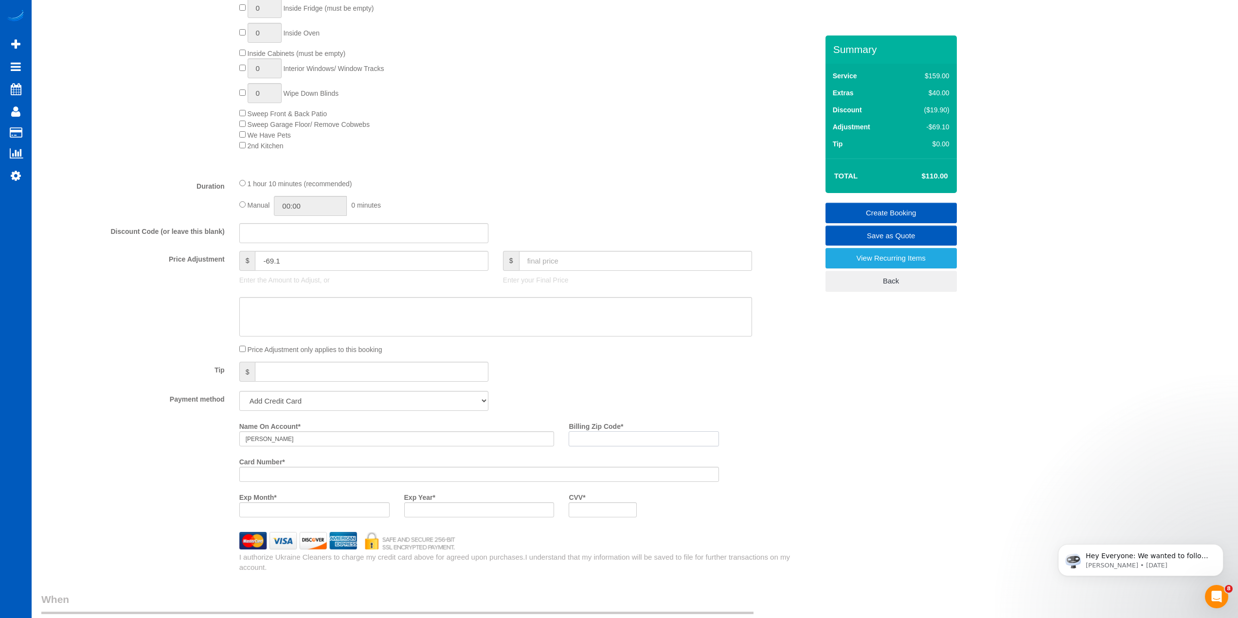
click at [620, 443] on input "Billing Zip Code *" at bounding box center [644, 438] width 150 height 15
paste input "80227"
type input "80227"
click at [266, 437] on input "Toni Riuz" at bounding box center [396, 438] width 315 height 15
type input "Toni Ruiz"
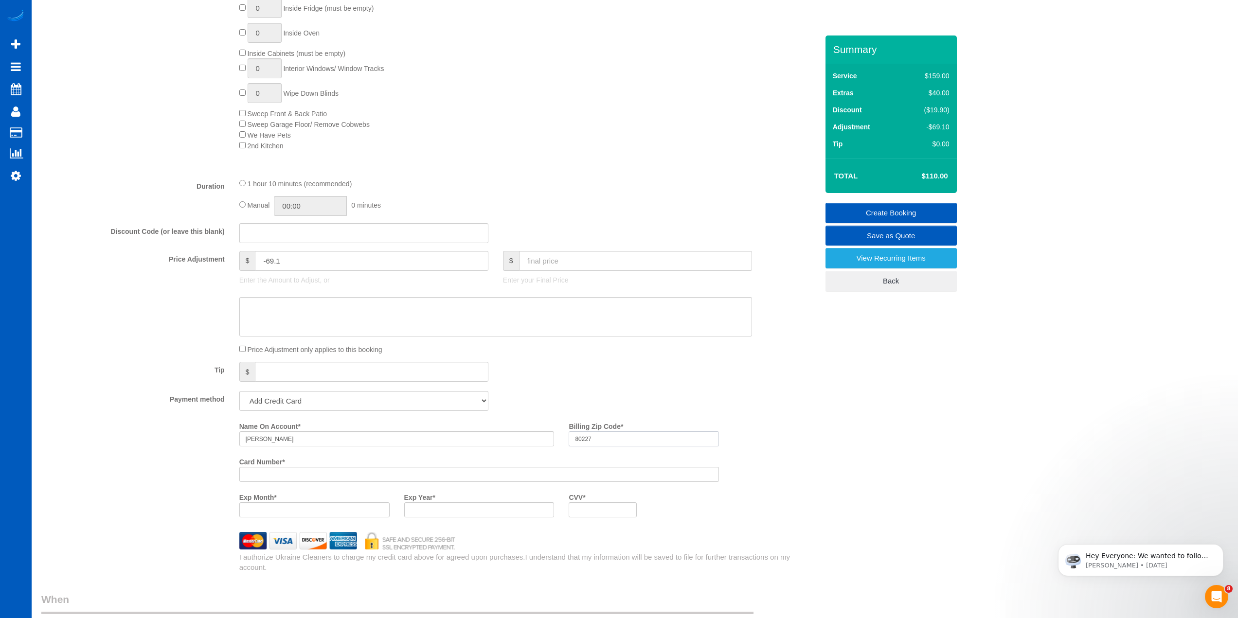
drag, startPoint x: 589, startPoint y: 432, endPoint x: 568, endPoint y: 437, distance: 22.1
click at [568, 437] on div "Billing Zip Code * 80227" at bounding box center [643, 432] width 165 height 28
type input "79907"
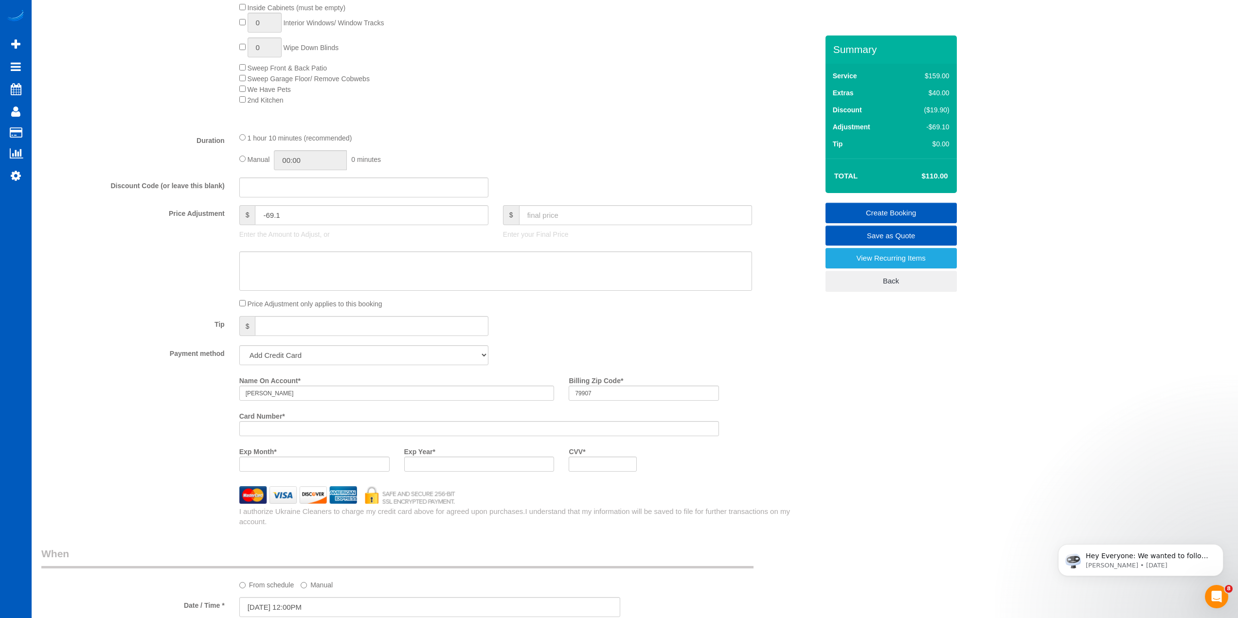
scroll to position [589, 0]
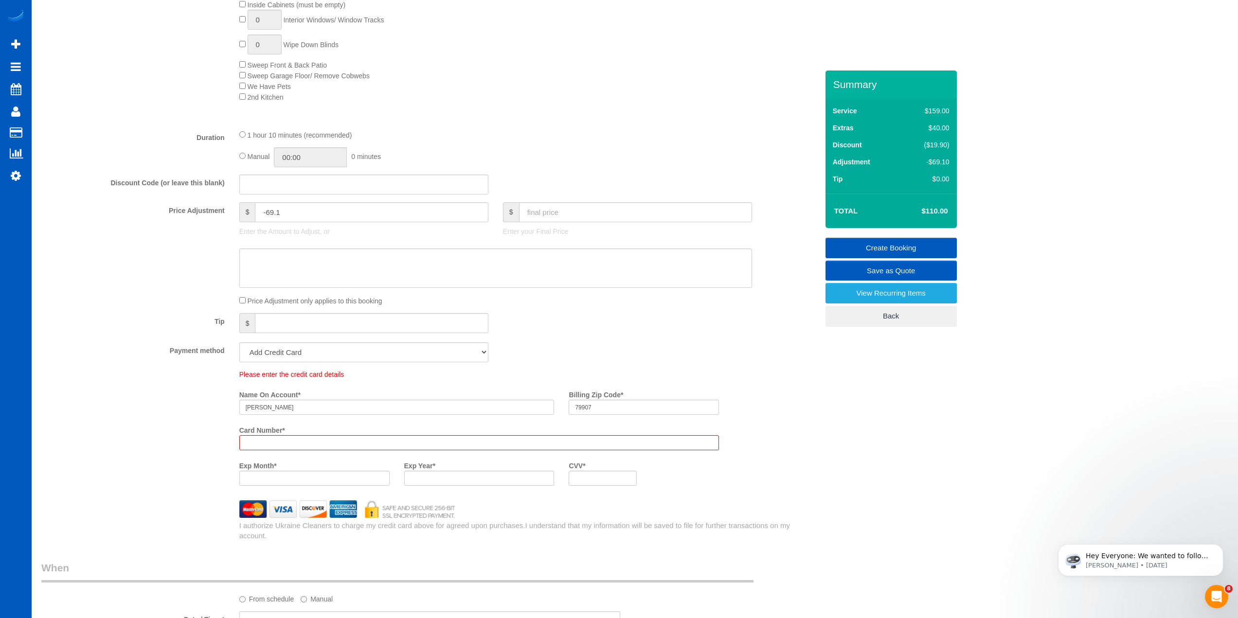
click at [589, 316] on div "Tip $" at bounding box center [429, 324] width 791 height 22
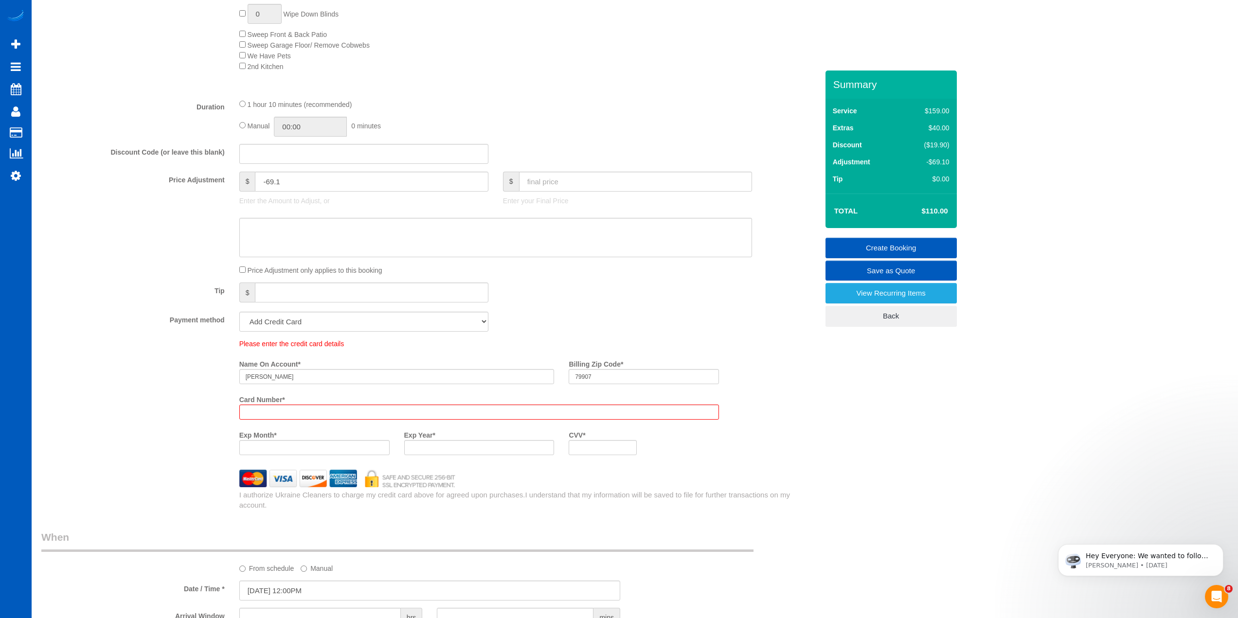
scroll to position [819, 0]
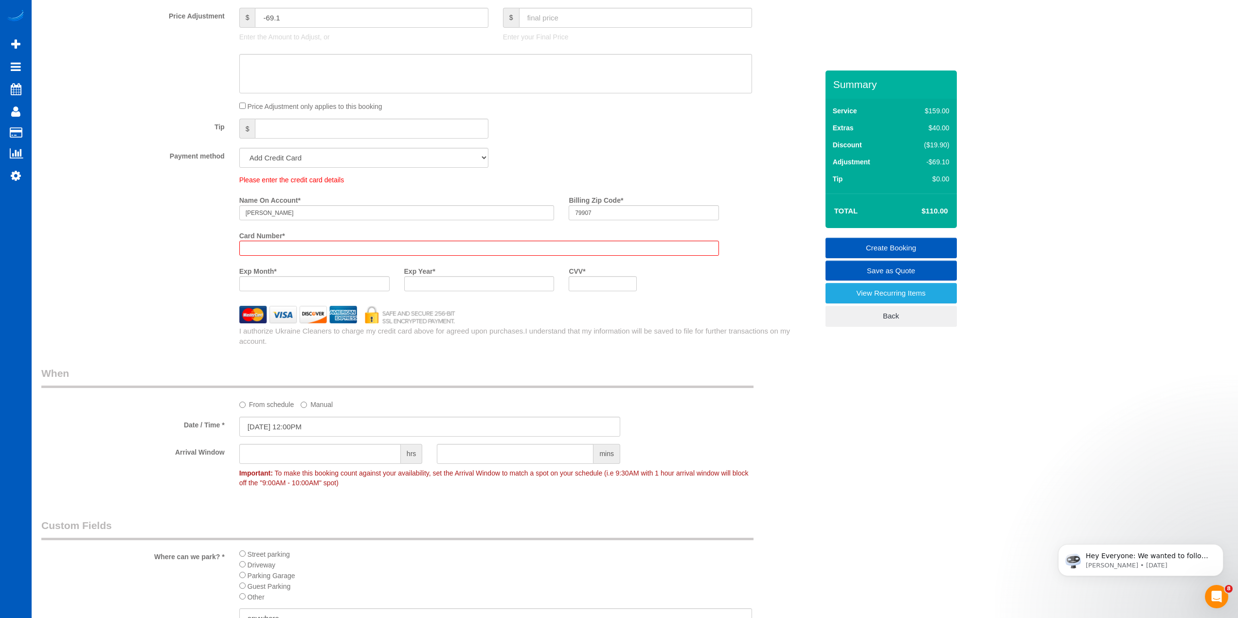
click at [412, 243] on div at bounding box center [479, 248] width 480 height 15
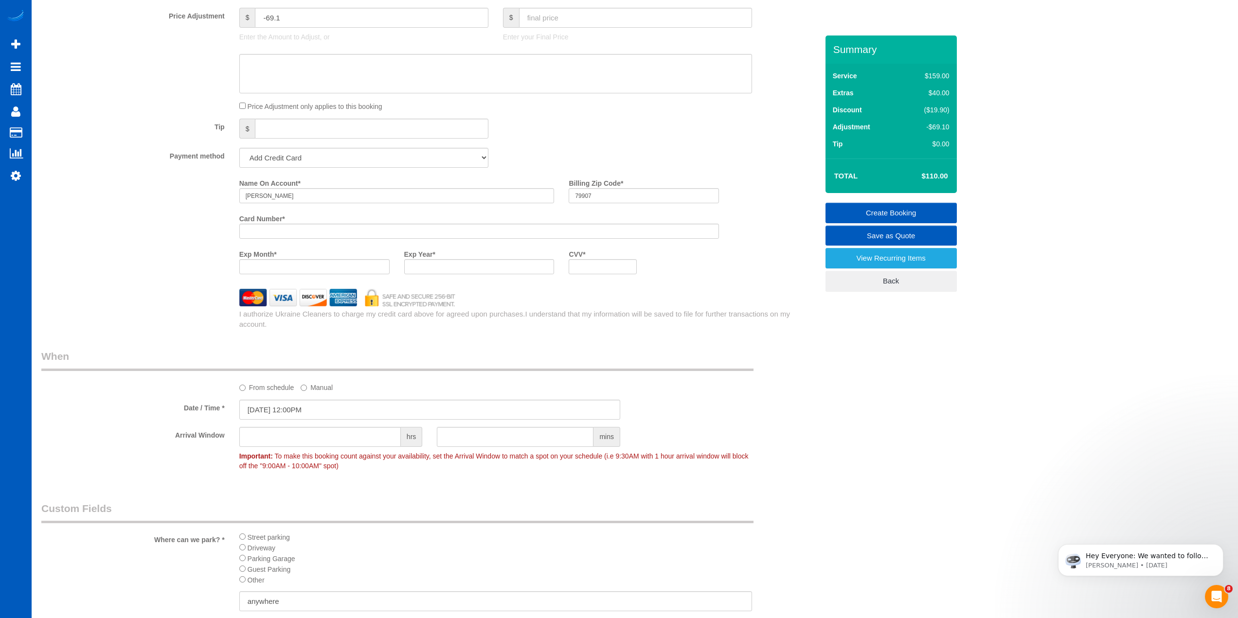
click at [449, 311] on div "I authorize Ukraine Cleaners to charge my credit card above for agreed upon pur…" at bounding box center [528, 319] width 593 height 21
click at [523, 315] on div "I authorize Ukraine Cleaners to charge my credit card above for agreed upon pur…" at bounding box center [528, 319] width 593 height 21
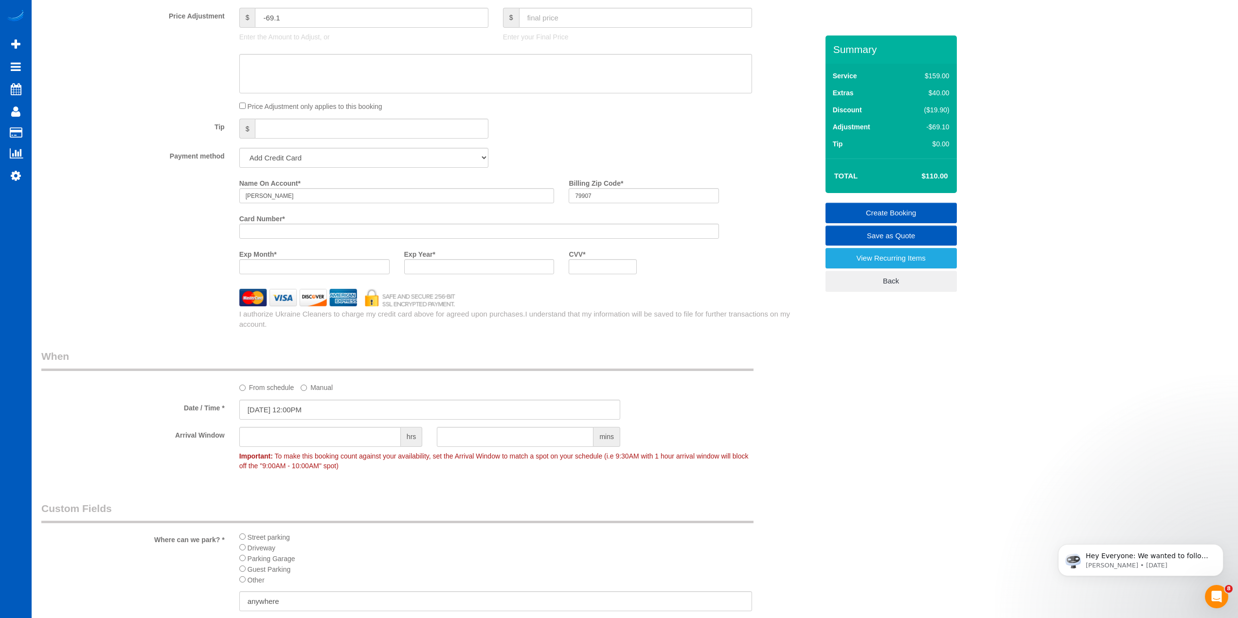
click at [523, 315] on div "I authorize Ukraine Cleaners to charge my credit card above for agreed upon pur…" at bounding box center [528, 319] width 593 height 21
click at [519, 341] on div "Who Email* toniriley09@gmail.com Name * Toni Ruiz Where Address* 8055 W Eastman…" at bounding box center [429, 137] width 791 height 1770
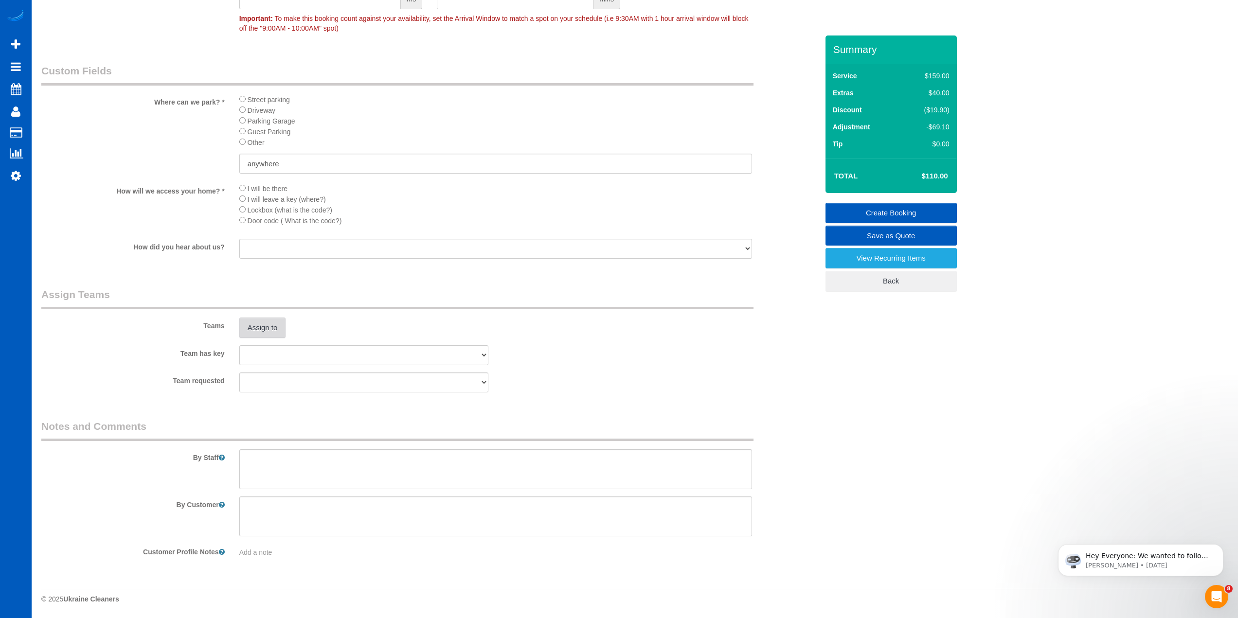
click at [281, 326] on button "Assign to" at bounding box center [262, 328] width 47 height 20
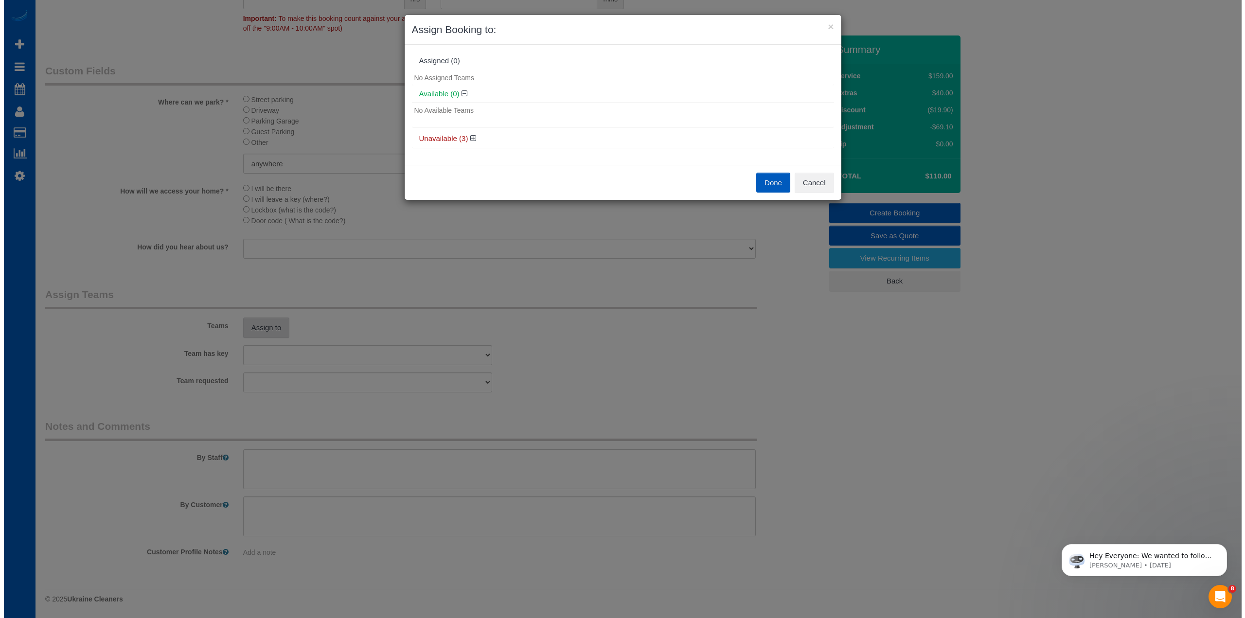
scroll to position [1211, 0]
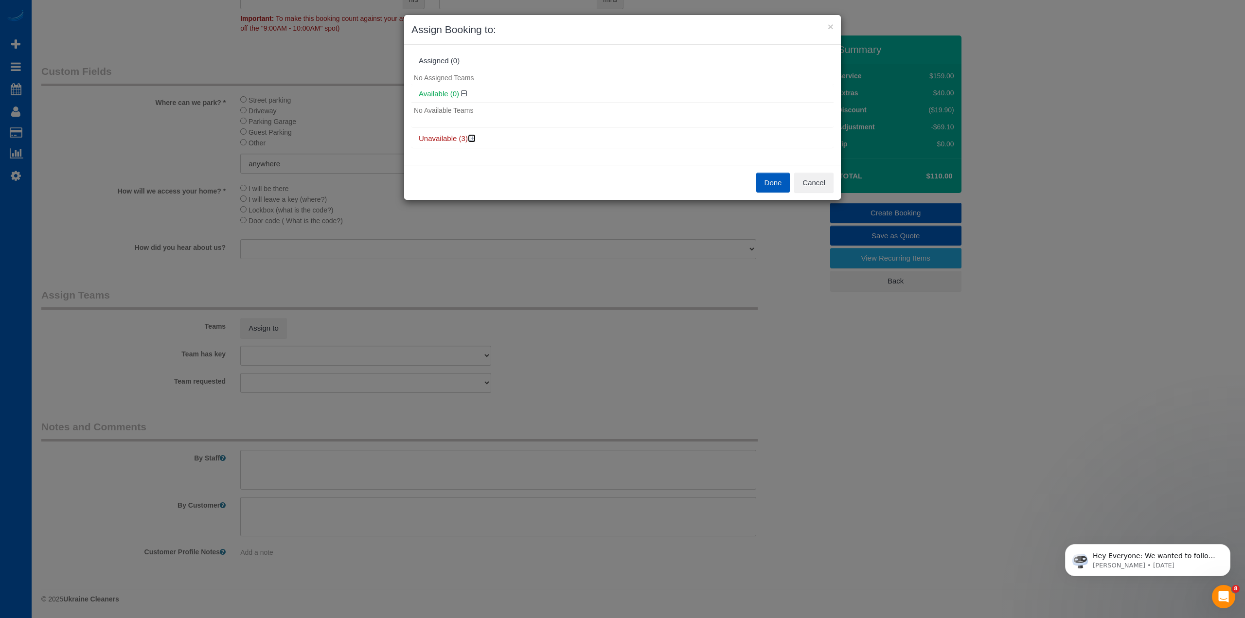
click at [470, 134] on link at bounding box center [472, 138] width 8 height 8
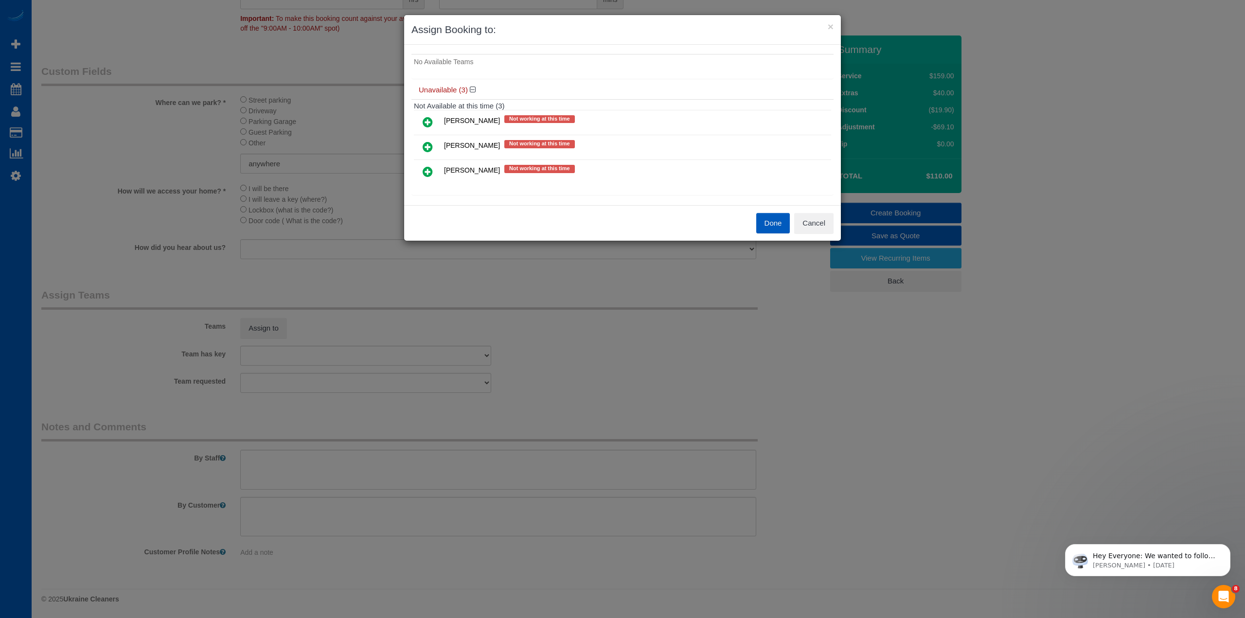
click at [429, 119] on icon at bounding box center [428, 122] width 10 height 12
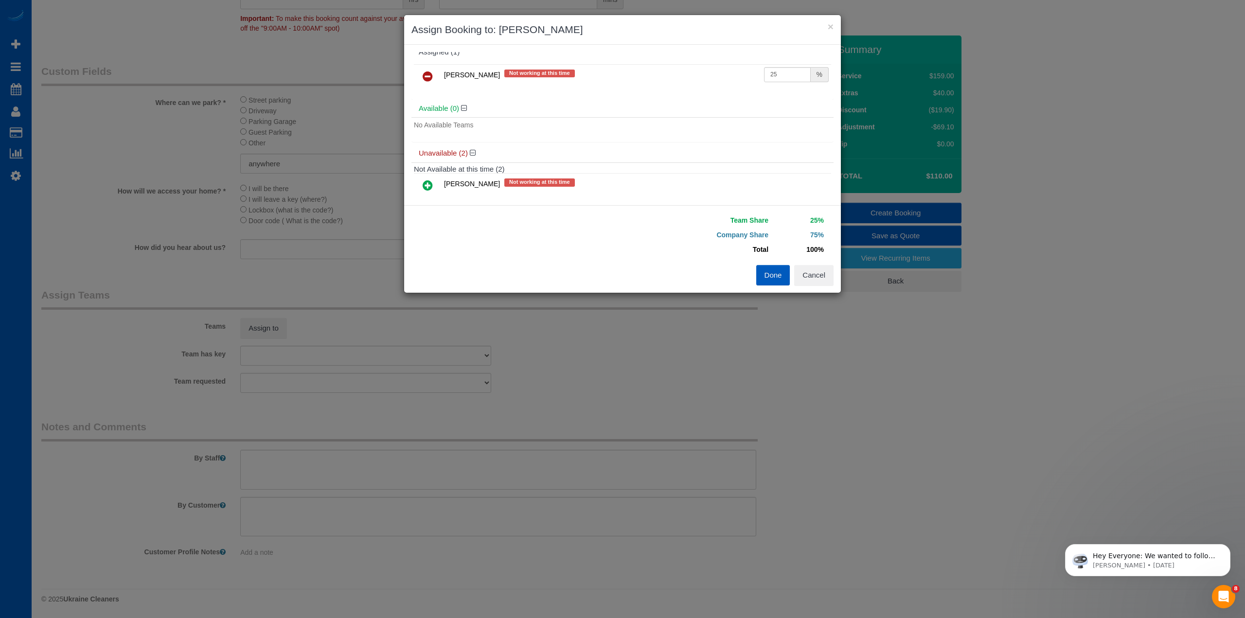
scroll to position [0, 0]
drag, startPoint x: 781, startPoint y: 81, endPoint x: 715, endPoint y: 82, distance: 65.7
click at [715, 82] on tr "Ivanna Atamaniuk Not working at this time 25 %" at bounding box center [622, 85] width 417 height 25
type input "60"
click at [777, 275] on button "Done" at bounding box center [773, 275] width 34 height 20
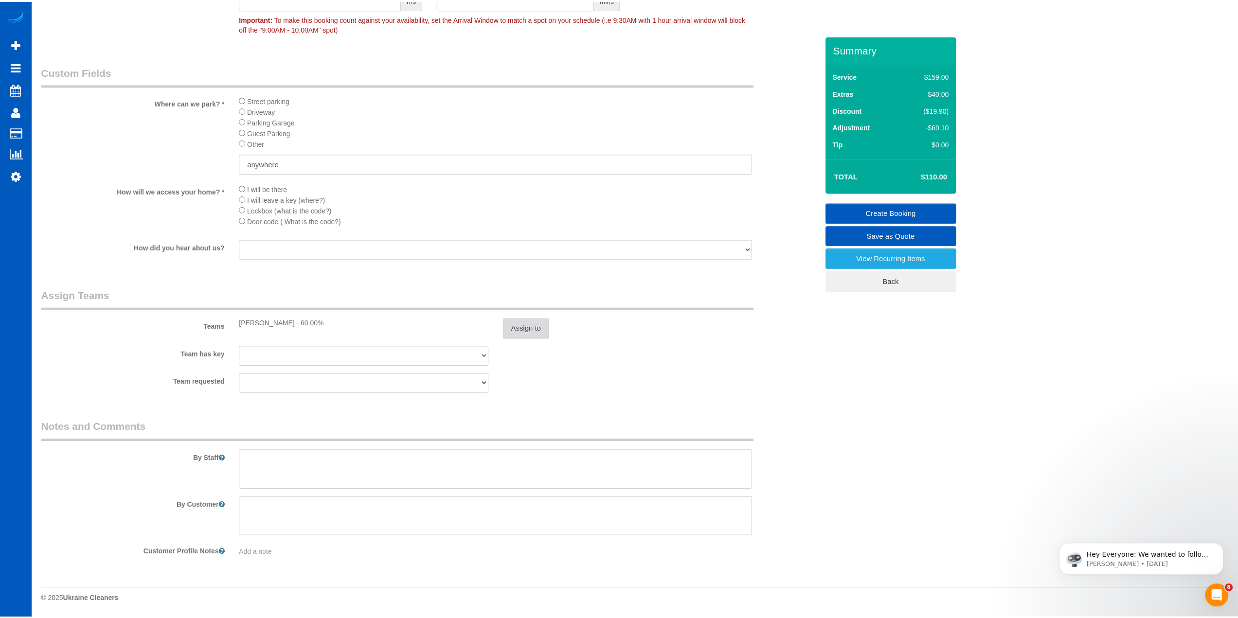
scroll to position [1222, 0]
click at [587, 344] on sui-booking-teams "Teams Ivanna Atamaniuk - 60.00% Assign to Team has key Ivanna Atamaniuk Ivanna …" at bounding box center [429, 339] width 777 height 105
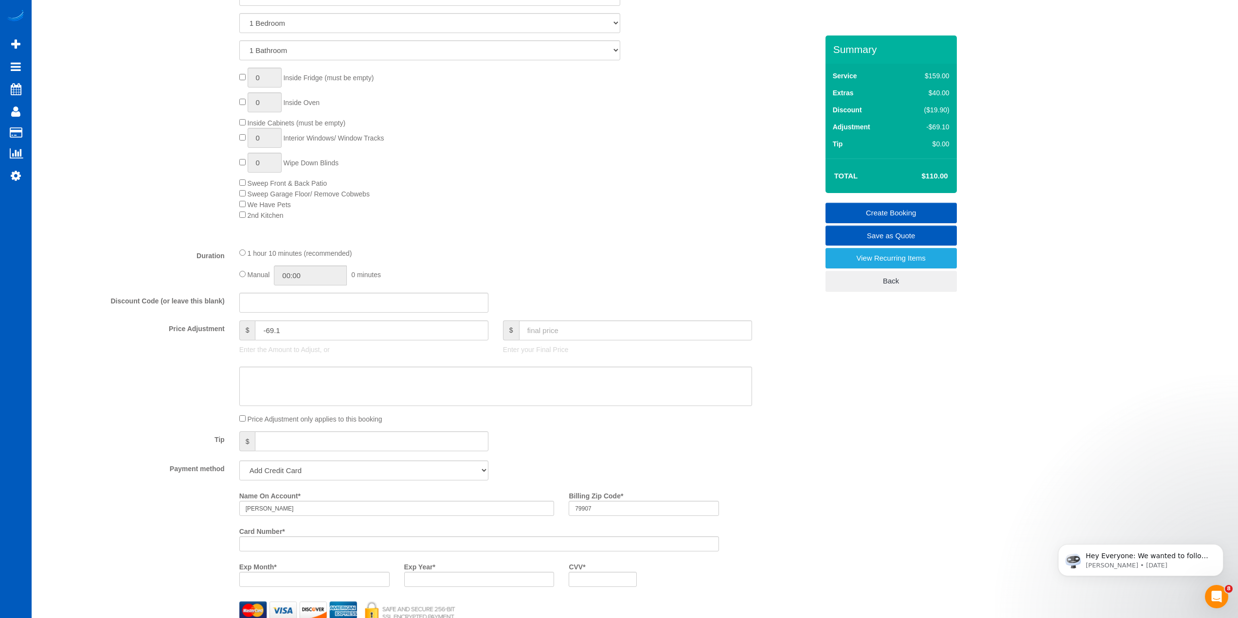
scroll to position [346, 0]
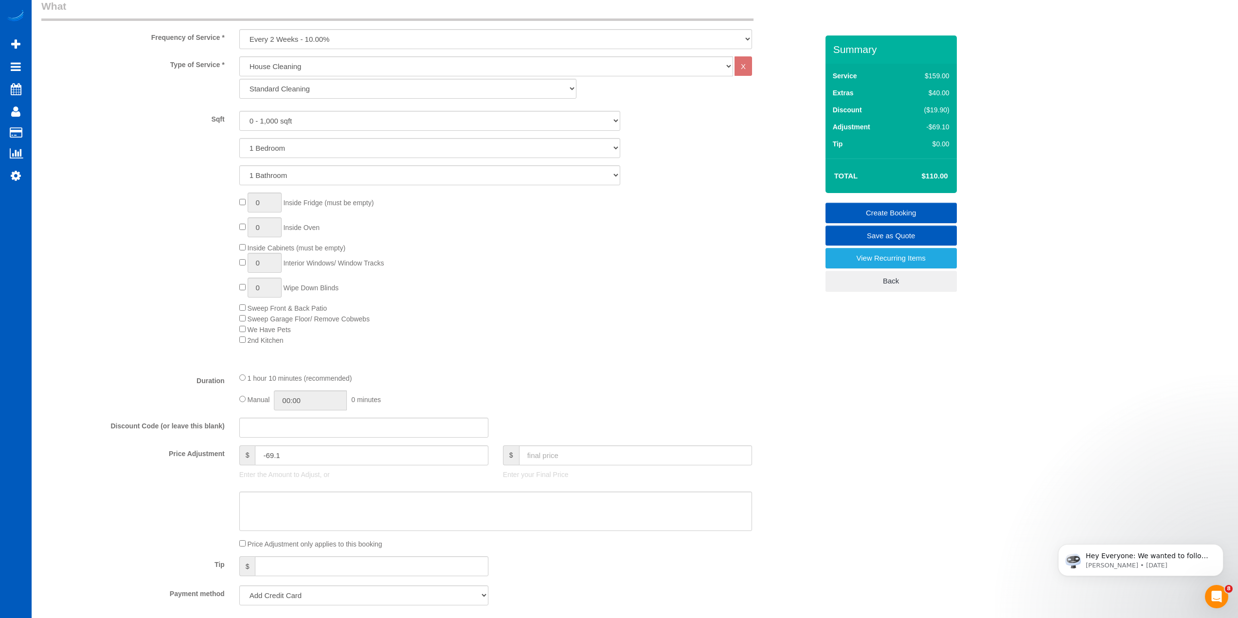
click at [886, 211] on link "Create Booking" at bounding box center [890, 213] width 131 height 20
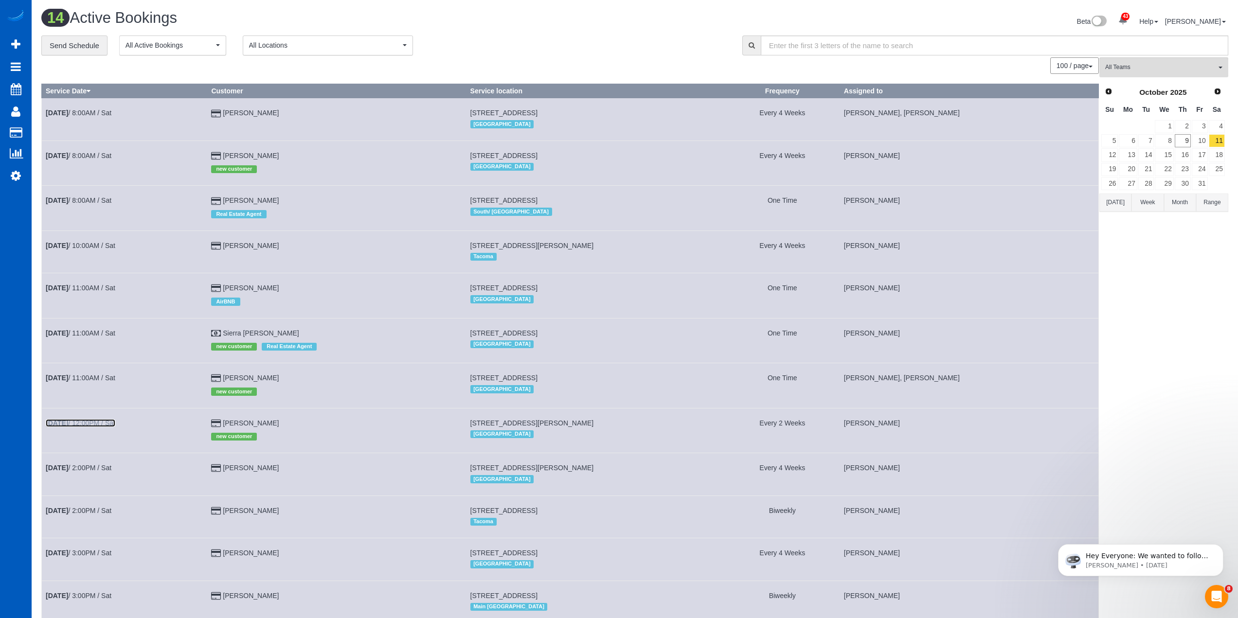
click at [89, 424] on link "Oct 11th / 12:00PM / Sat" at bounding box center [81, 423] width 70 height 8
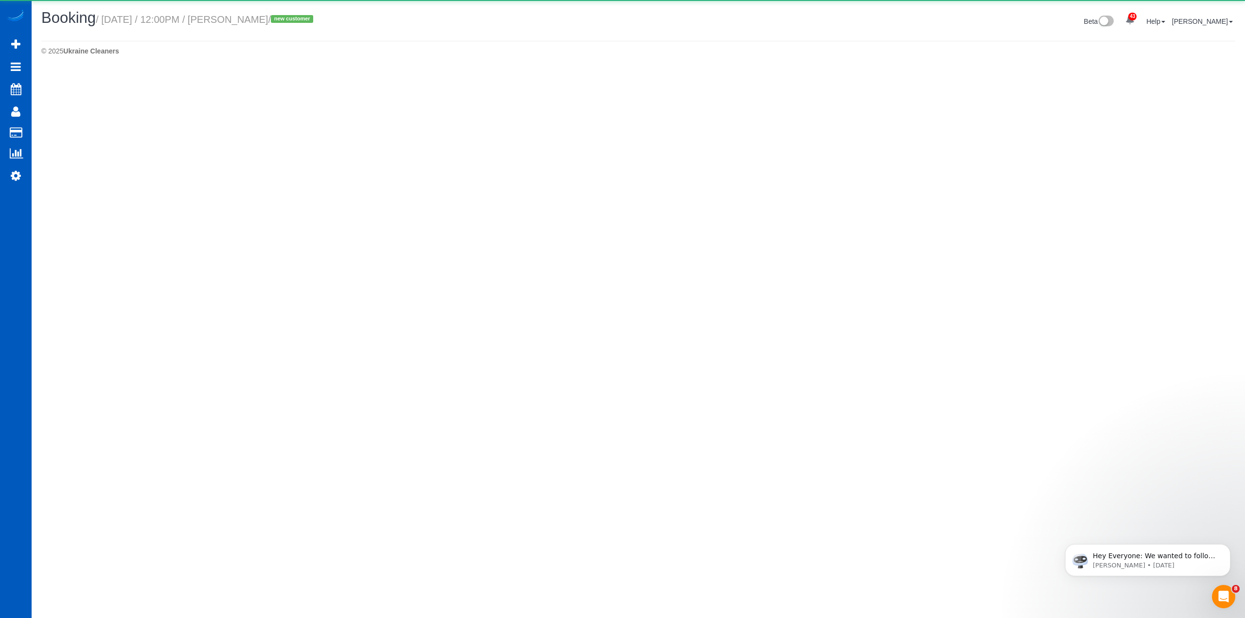
select select "CO"
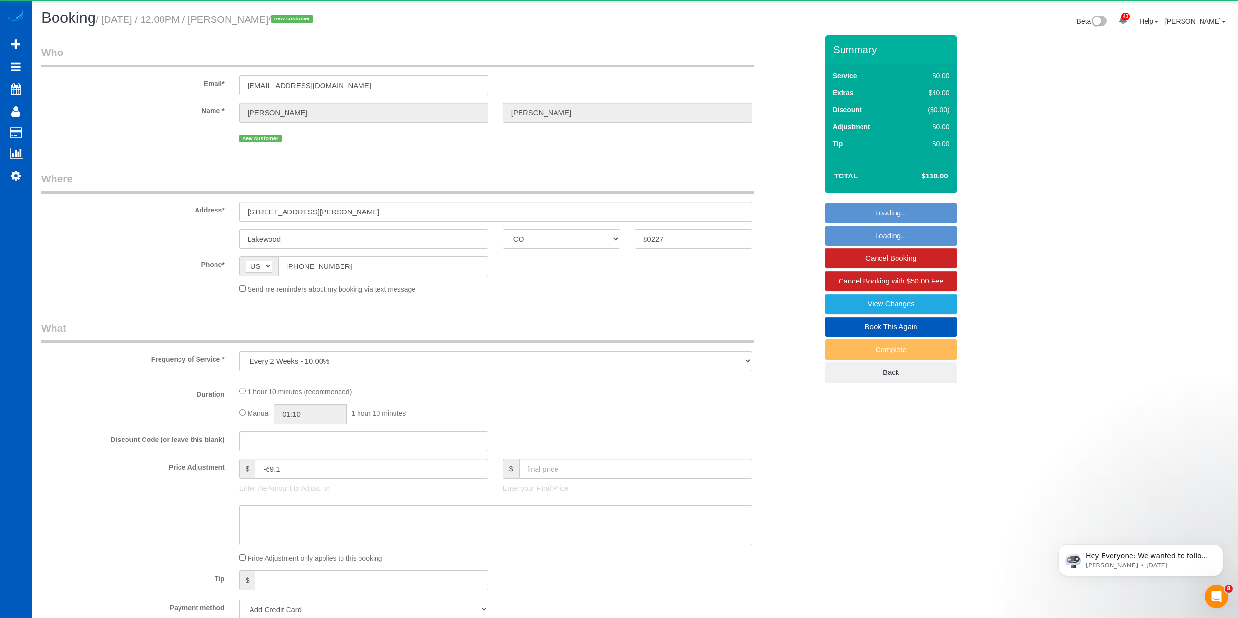
select select "object:3721"
select select "string:fspay-bd107b44-c727-478c-bff4-f5d910264d11"
select select "199"
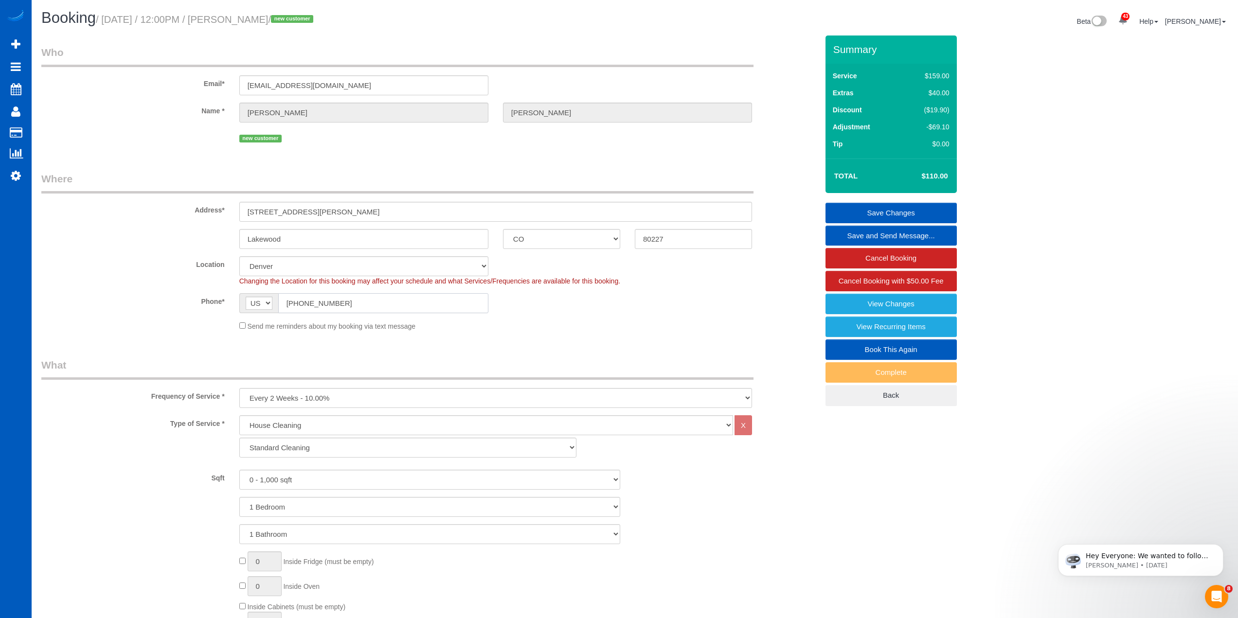
click at [336, 295] on input "(720) 520-0181" at bounding box center [383, 303] width 210 height 20
click at [668, 323] on div "Send me reminders about my booking via text message" at bounding box center [495, 326] width 527 height 11
click at [618, 305] on div "Phone* AF AL DZ AD AO AI AQ AG AR AM AW AU AT AZ BS BH BD BB BY BE BZ BJ BM BT …" at bounding box center [429, 303] width 791 height 20
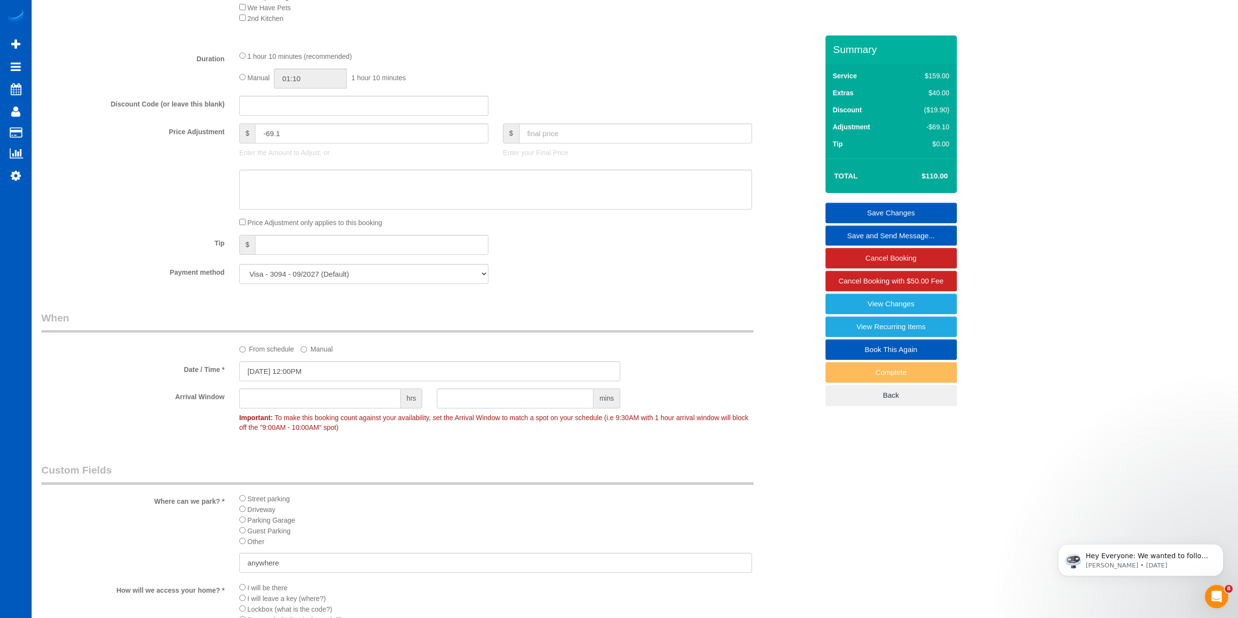
scroll to position [1143, 0]
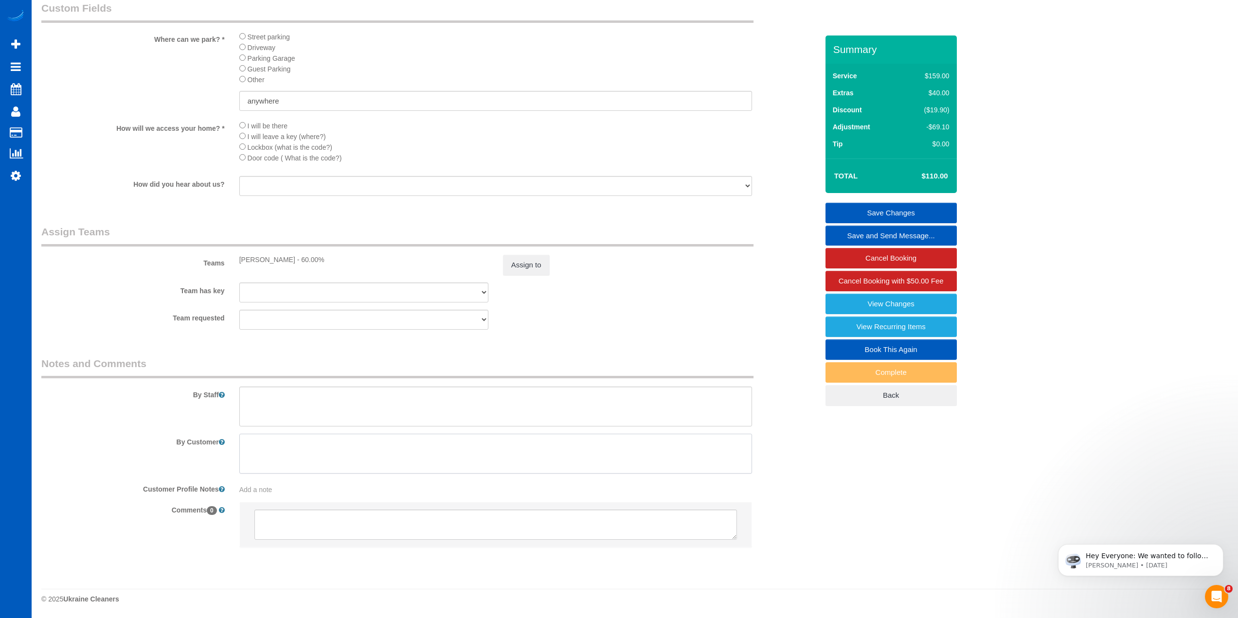
click at [368, 446] on textarea at bounding box center [495, 454] width 513 height 40
type textarea "this is a 2 bed/ 2 bath apartment that is shared by roommates. We are only clea…"
click at [382, 419] on textarea at bounding box center [495, 407] width 513 height 40
type textarea "since we are only cleaning 1 bedroom and 1 bathroom, make sure to take your tim…"
click at [892, 214] on link "Save Changes" at bounding box center [890, 213] width 131 height 20
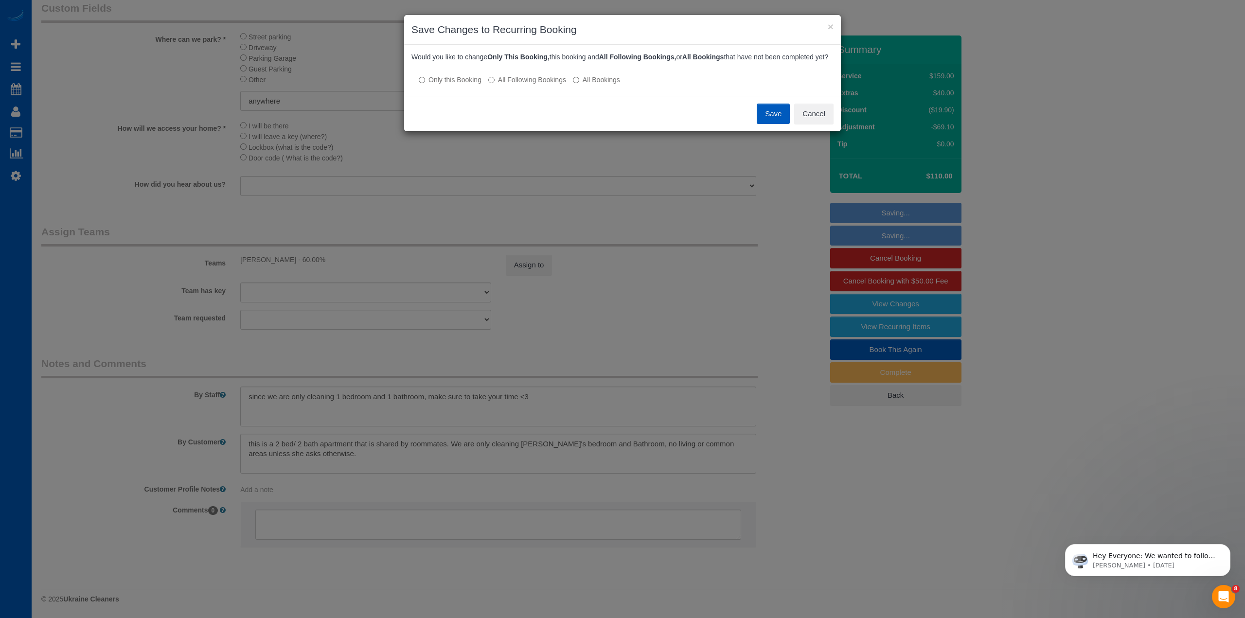
click at [522, 85] on label "All Following Bookings" at bounding box center [527, 80] width 78 height 10
click at [765, 118] on button "Save" at bounding box center [773, 114] width 33 height 20
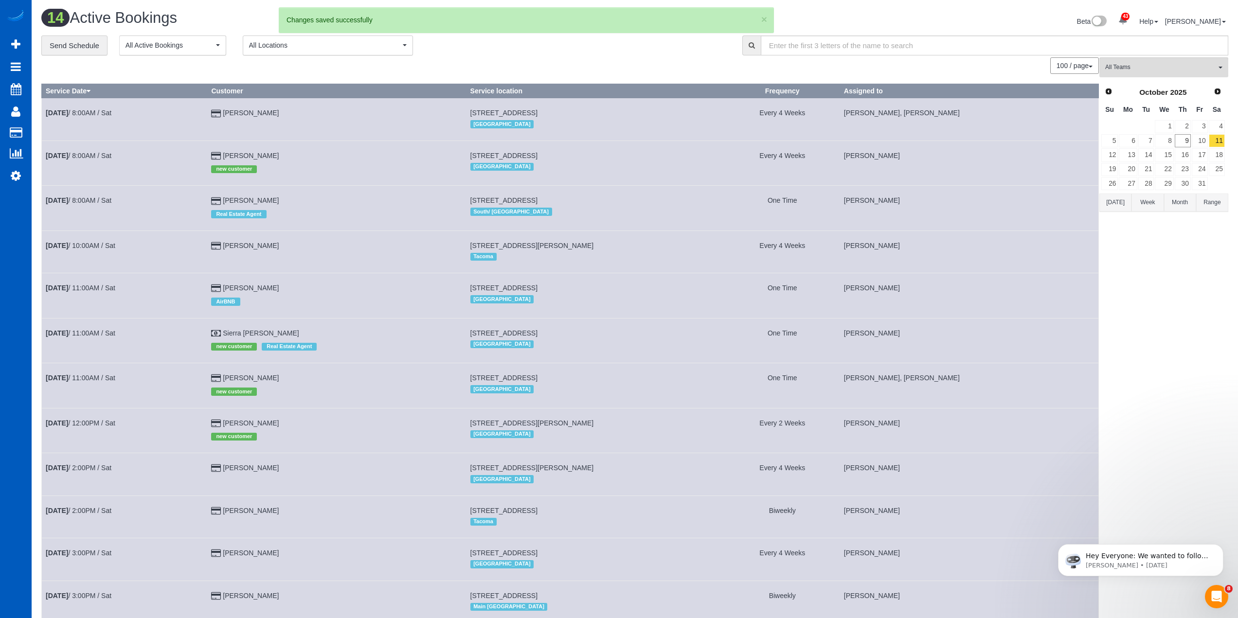
click at [1158, 390] on div "All Teams Remove Team Filters Alina Kruchok Alona Tarasiuk Alona Vikhliaieva An…" at bounding box center [1163, 403] width 129 height 692
